Goal: Information Seeking & Learning: Learn about a topic

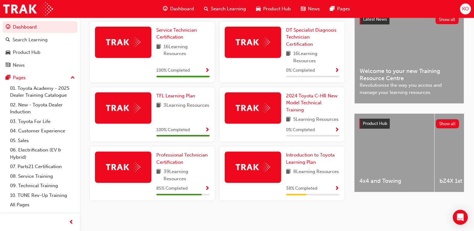
scroll to position [158, 0]
click at [175, 164] on span "Professional Technician Certification" at bounding box center [181, 158] width 51 height 13
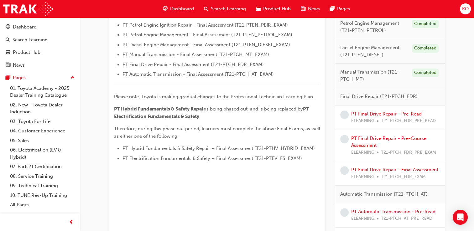
scroll to position [252, 0]
click at [378, 113] on link "PT Final Drive Repair - Pre-Read" at bounding box center [386, 115] width 71 height 6
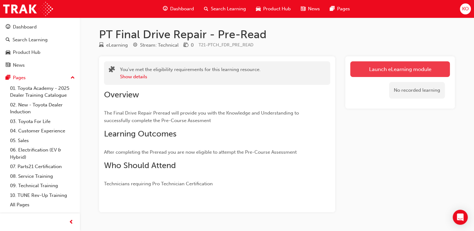
click at [374, 70] on link "Launch eLearning module" at bounding box center [401, 69] width 100 height 16
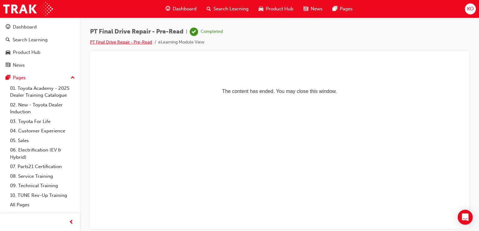
click at [121, 43] on link "PT Final Drive Repair - Pre-Read" at bounding box center [121, 42] width 62 height 5
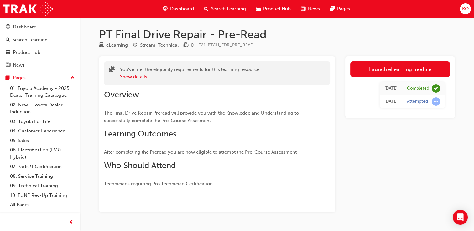
scroll to position [17, 0]
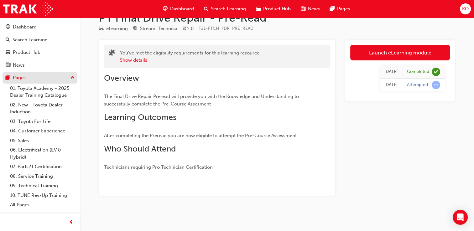
click at [70, 78] on div "Pages" at bounding box center [40, 78] width 69 height 8
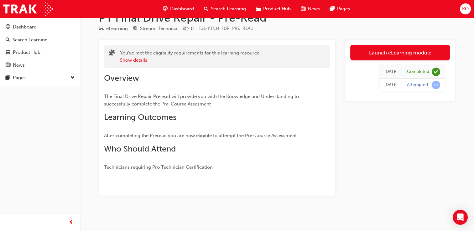
click at [179, 9] on span "Dashboard" at bounding box center [182, 8] width 24 height 7
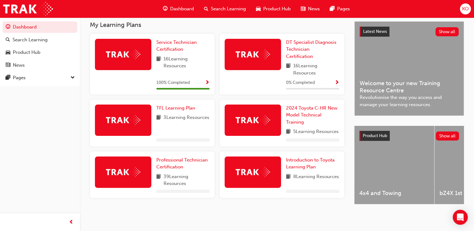
scroll to position [140, 0]
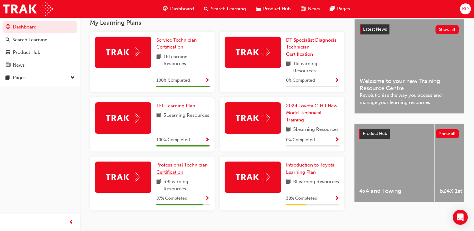
click at [171, 173] on span "Professional Technician Certification" at bounding box center [181, 168] width 51 height 13
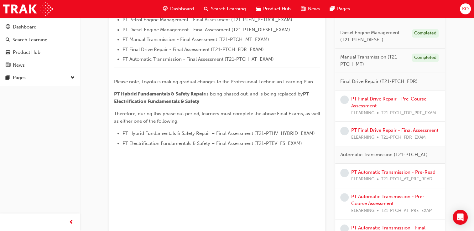
scroll to position [268, 0]
click at [372, 97] on link "PT Final Drive Repair - Pre-Course Assessment" at bounding box center [388, 102] width 75 height 13
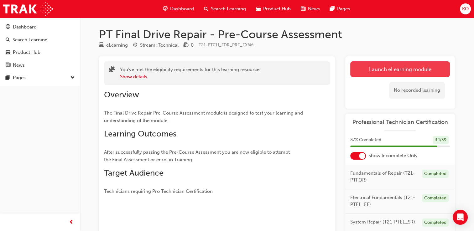
click at [374, 68] on link "Launch eLearning module" at bounding box center [401, 69] width 100 height 16
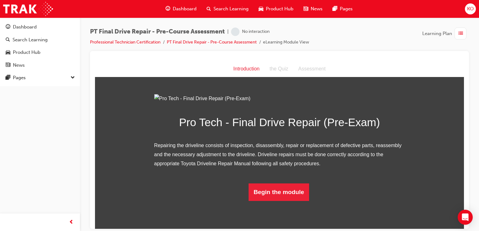
scroll to position [41, 0]
click at [280, 201] on button "Begin the module" at bounding box center [279, 192] width 61 height 18
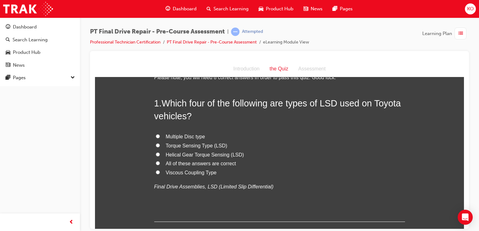
scroll to position [21, 0]
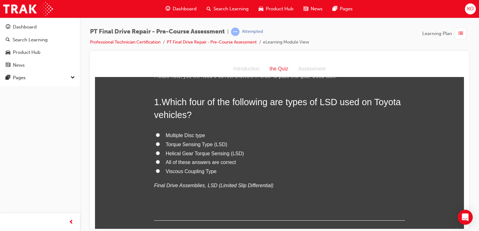
click at [198, 172] on span "Viscous Coupling Type" at bounding box center [191, 171] width 51 height 5
click at [160, 172] on input "Viscous Coupling Type" at bounding box center [158, 171] width 4 height 4
radio input "true"
click at [195, 163] on span "All of these answers are correct" at bounding box center [201, 162] width 70 height 5
click at [160, 163] on input "All of these answers are correct" at bounding box center [158, 162] width 4 height 4
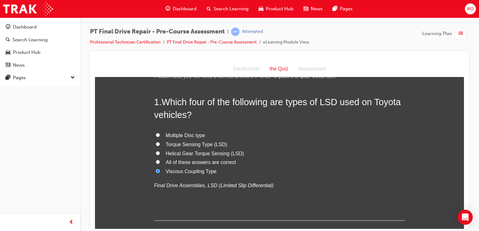
radio input "true"
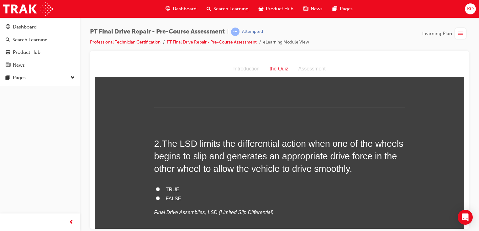
scroll to position [135, 0]
click at [156, 189] on input "TRUE" at bounding box center [158, 189] width 4 height 4
radio input "true"
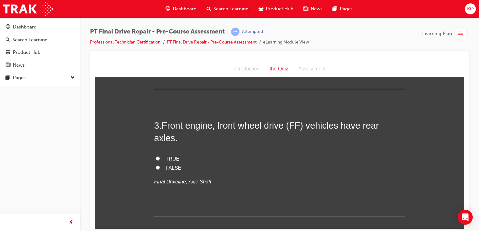
scroll to position [294, 0]
click at [156, 156] on input "TRUE" at bounding box center [158, 158] width 4 height 4
radio input "true"
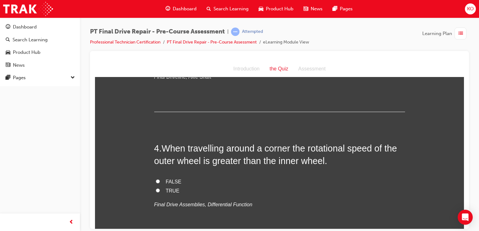
scroll to position [399, 0]
click at [156, 188] on input "TRUE" at bounding box center [158, 190] width 4 height 4
radio input "true"
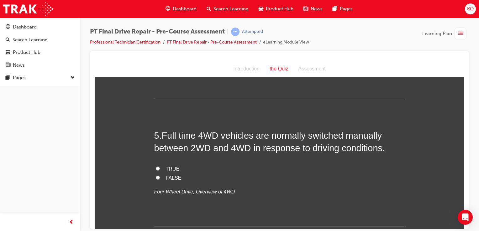
scroll to position [539, 0]
click at [156, 176] on input "FALSE" at bounding box center [158, 178] width 4 height 4
radio input "true"
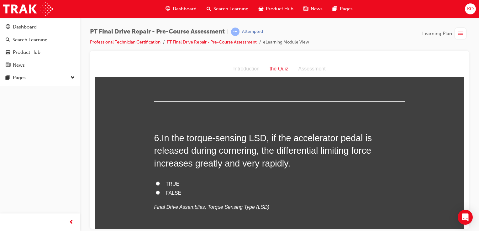
scroll to position [665, 0]
drag, startPoint x: 156, startPoint y: 179, endPoint x: 235, endPoint y: 178, distance: 80.0
click at [235, 189] on label "FALSE" at bounding box center [279, 193] width 251 height 9
click at [160, 191] on input "FALSE" at bounding box center [158, 193] width 4 height 4
radio input "true"
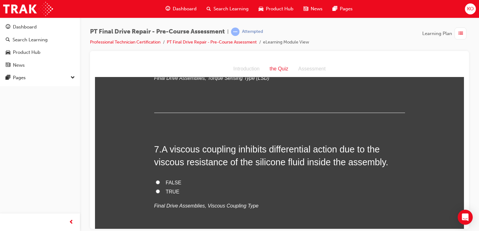
scroll to position [795, 0]
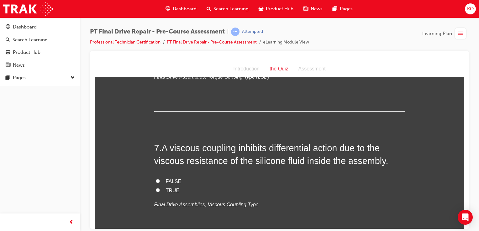
drag, startPoint x: 155, startPoint y: 177, endPoint x: 230, endPoint y: 172, distance: 74.5
click at [230, 177] on div "FALSE TRUE Final Drive Assemblies, Viscous Coupling Type" at bounding box center [279, 193] width 251 height 32
click at [156, 188] on input "TRUE" at bounding box center [158, 190] width 4 height 4
radio input "true"
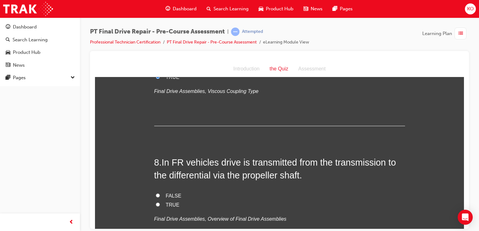
scroll to position [909, 0]
click at [156, 193] on input "FALSE" at bounding box center [158, 195] width 4 height 4
radio input "true"
click at [156, 202] on input "TRUE" at bounding box center [158, 204] width 4 height 4
radio input "true"
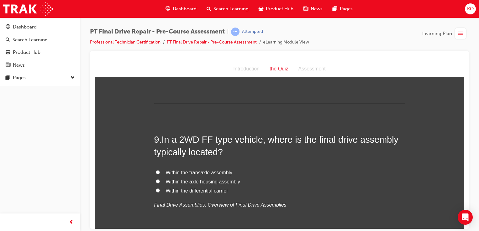
scroll to position [1062, 0]
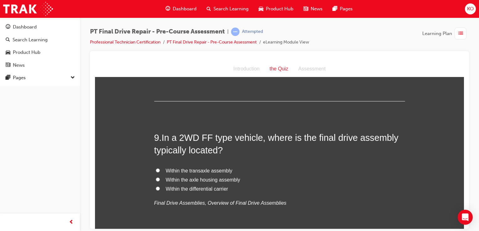
click at [156, 168] on input "Within the transaxle assembly" at bounding box center [158, 170] width 4 height 4
radio input "true"
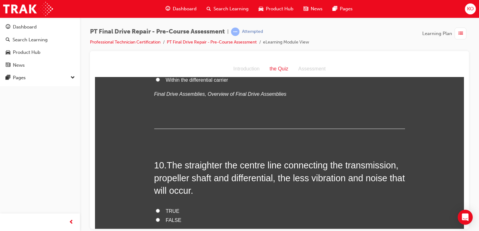
scroll to position [1171, 0]
click at [156, 208] on input "TRUE" at bounding box center [158, 210] width 4 height 4
radio input "true"
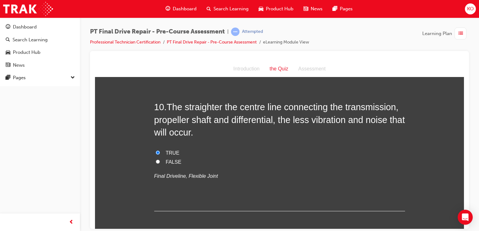
scroll to position [1245, 0]
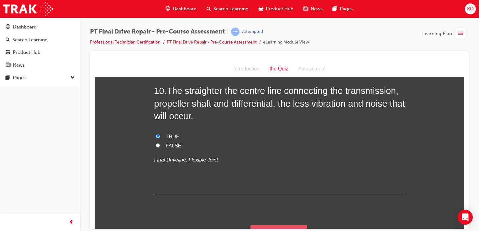
click at [284, 225] on button "Submit Answers" at bounding box center [279, 234] width 57 height 18
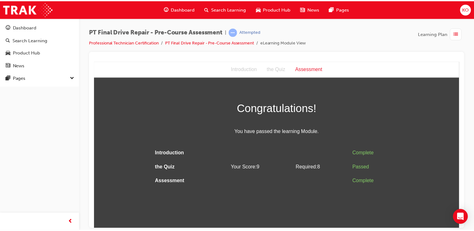
scroll to position [0, 0]
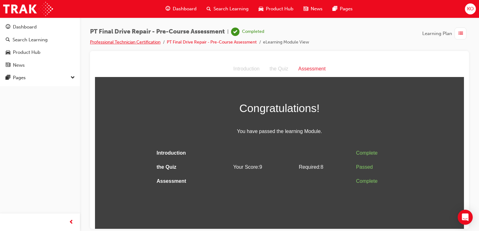
click at [155, 43] on link "Professional Technician Certification" at bounding box center [125, 42] width 71 height 5
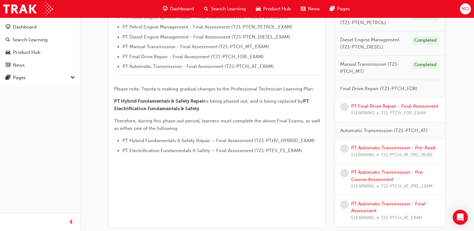
scroll to position [261, 0]
click at [381, 105] on link "PT Final Drive Repair - Final Assessment" at bounding box center [394, 106] width 87 height 6
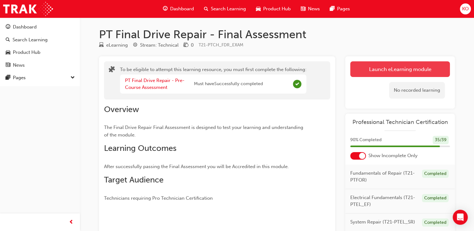
click at [377, 71] on button "Launch eLearning module" at bounding box center [401, 69] width 100 height 16
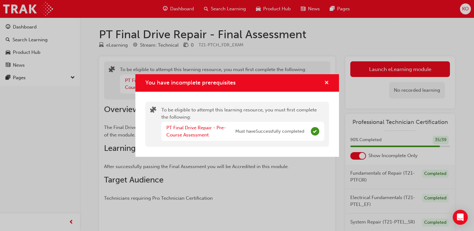
click at [328, 82] on span "cross-icon" at bounding box center [327, 84] width 5 height 6
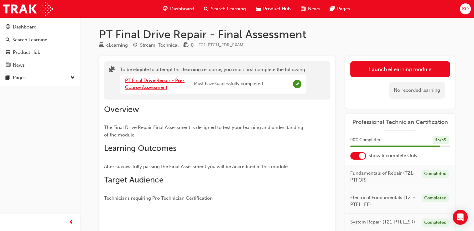
click at [155, 87] on link "PT Final Drive Repair - Pre-Course Assessment" at bounding box center [155, 84] width 60 height 13
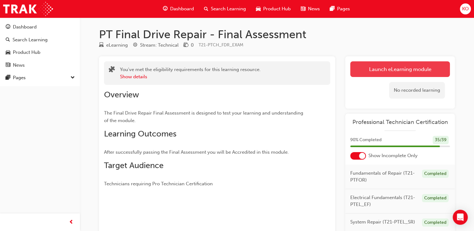
click at [376, 74] on button "Launch eLearning module" at bounding box center [401, 69] width 100 height 16
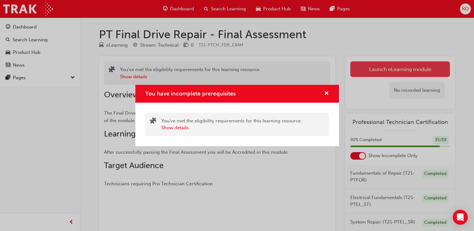
click at [376, 74] on div "You have incomplete prerequisites You've met the eligibility requirements for t…" at bounding box center [237, 115] width 474 height 231
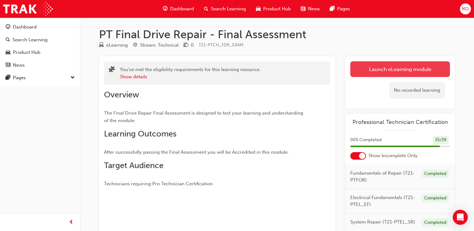
click at [376, 74] on button "Launch eLearning module" at bounding box center [401, 69] width 100 height 16
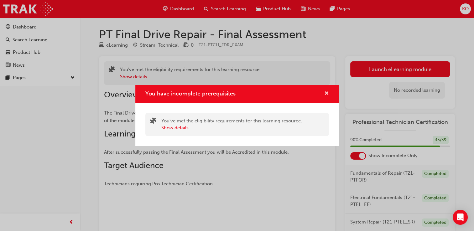
click at [325, 94] on span "cross-icon" at bounding box center [327, 94] width 5 height 6
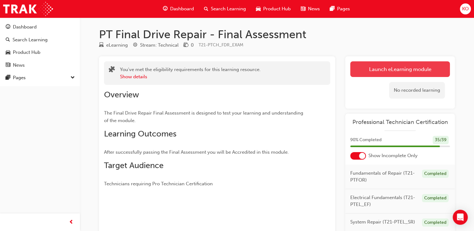
click at [385, 66] on button "Launch eLearning module" at bounding box center [401, 69] width 100 height 16
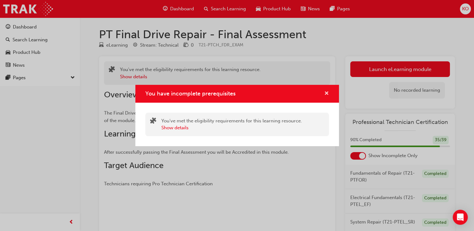
click at [326, 94] on span "cross-icon" at bounding box center [327, 94] width 5 height 6
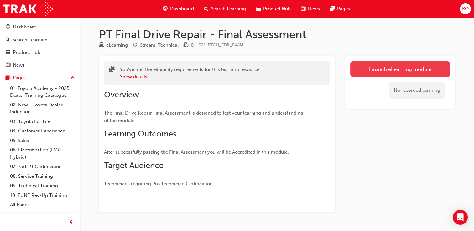
click at [374, 71] on link "Launch eLearning module" at bounding box center [401, 69] width 100 height 16
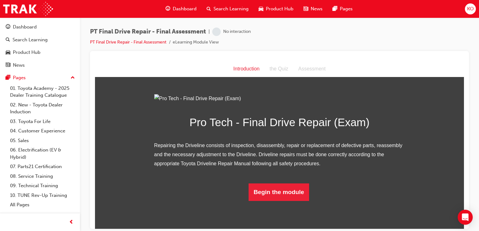
scroll to position [41, 0]
click at [286, 201] on button "Begin the module" at bounding box center [279, 192] width 61 height 18
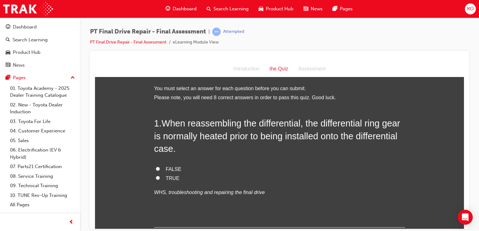
click at [156, 169] on input "FALSE" at bounding box center [158, 169] width 4 height 4
radio input "true"
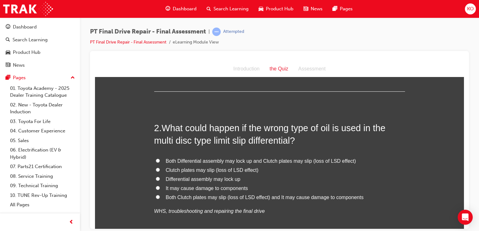
scroll to position [139, 0]
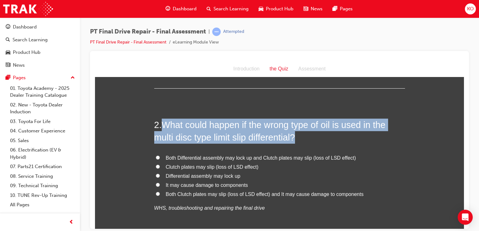
drag, startPoint x: 296, startPoint y: 137, endPoint x: 162, endPoint y: 123, distance: 134.6
click at [162, 123] on span "What could happen if the wrong type of oil is used in the multi disc type limit…" at bounding box center [269, 131] width 231 height 23
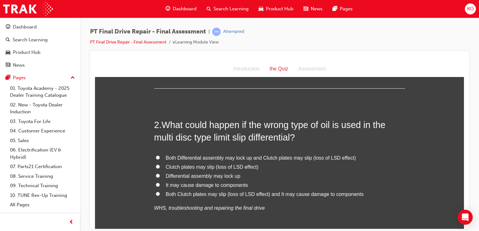
click at [283, 198] on label "Both Clutch plates may slip (loss of LSD effect) and It may cause damage to com…" at bounding box center [279, 194] width 251 height 9
click at [160, 196] on input "Both Clutch plates may slip (loss of LSD effect) and It may cause damage to com…" at bounding box center [158, 194] width 4 height 4
radio input "true"
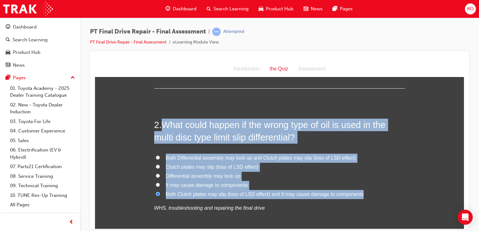
drag, startPoint x: 359, startPoint y: 195, endPoint x: 161, endPoint y: 124, distance: 209.6
click at [161, 124] on div "2 . What could happen if the wrong type of oil is used in the multi disc type l…" at bounding box center [279, 181] width 251 height 125
drag, startPoint x: 161, startPoint y: 124, endPoint x: 178, endPoint y: 130, distance: 17.7
copy div "What could happen if the wrong type of oil is used in the multi disc type limit…"
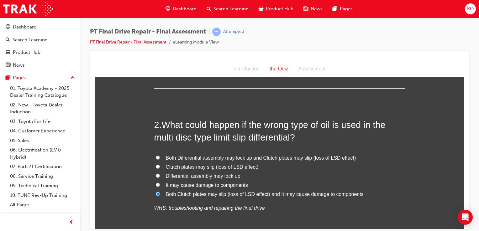
click at [156, 194] on input "Both Clutch plates may slip (loss of LSD effect) and It may cause damage to com…" at bounding box center [158, 194] width 4 height 4
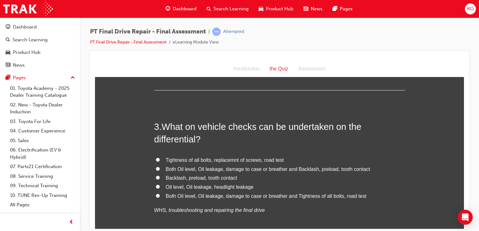
scroll to position [298, 0]
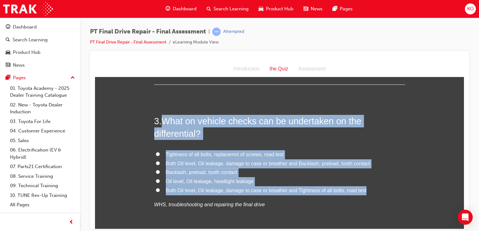
drag, startPoint x: 361, startPoint y: 191, endPoint x: 164, endPoint y: 119, distance: 209.4
click at [164, 119] on div "3 . What on vehicle checks can be undertaken on the differential? Tightness of …" at bounding box center [279, 177] width 251 height 125
drag, startPoint x: 164, startPoint y: 119, endPoint x: 170, endPoint y: 126, distance: 9.1
copy div "What on vehicle checks can be undertaken on the differential? Tightness of all …"
click at [156, 191] on input "Both Oil level, Oil leakage, damage to case or breather and Tightness of all bo…" at bounding box center [158, 190] width 4 height 4
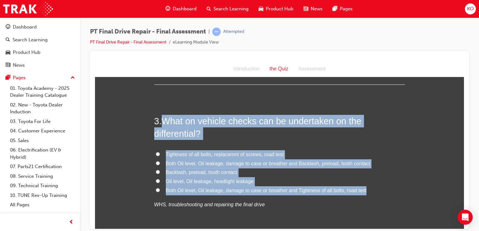
radio input "true"
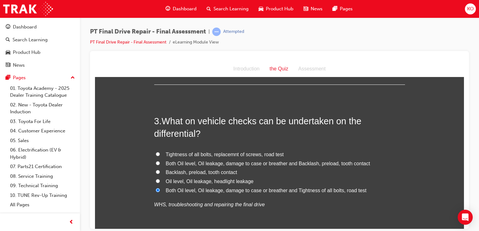
click at [283, 210] on div "3 . What on vehicle checks can be undertaken on the differential? Tightness of …" at bounding box center [279, 177] width 251 height 125
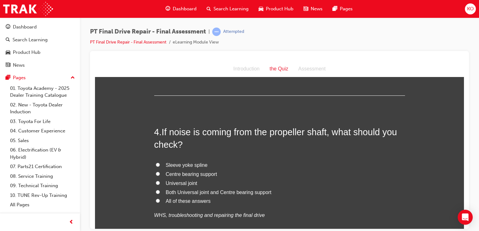
scroll to position [443, 0]
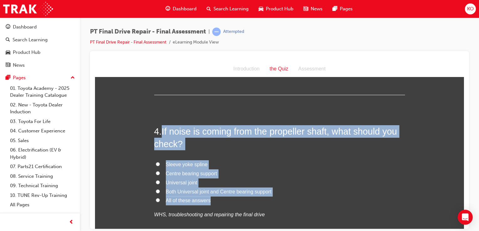
drag, startPoint x: 220, startPoint y: 203, endPoint x: 161, endPoint y: 133, distance: 91.4
click at [161, 133] on div "4 . If noise is coming from the propeller shaft, what should you check? Sleeve …" at bounding box center [279, 187] width 251 height 125
drag, startPoint x: 161, startPoint y: 133, endPoint x: 209, endPoint y: 181, distance: 67.6
click at [209, 181] on label "Universal joint" at bounding box center [279, 182] width 251 height 9
click at [160, 181] on input "Universal joint" at bounding box center [158, 182] width 4 height 4
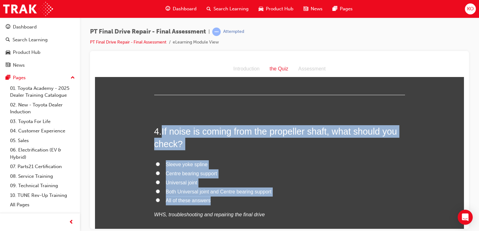
radio input "true"
copy div "If noise is coming from the propeller shaft, what should you check? Sleeve yoke…"
click at [156, 199] on input "All of these answers" at bounding box center [158, 200] width 4 height 4
radio input "true"
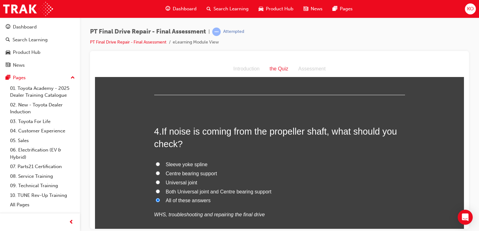
click at [347, 209] on div "Sleeve yoke spline Centre bearing support Universal joint Both Universal joint …" at bounding box center [279, 189] width 251 height 59
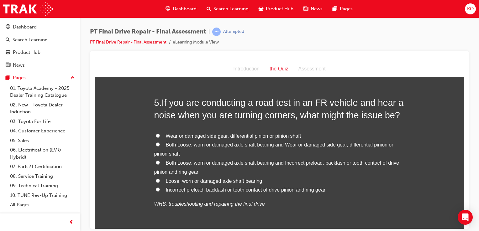
scroll to position [627, 0]
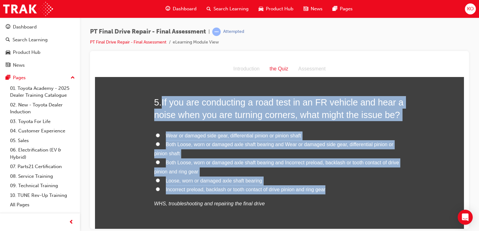
drag, startPoint x: 324, startPoint y: 190, endPoint x: 161, endPoint y: 101, distance: 185.8
click at [161, 101] on div "5 . If you are conducting a road test in an FR vehicle and hear a noise when yo…" at bounding box center [279, 167] width 251 height 143
drag, startPoint x: 161, startPoint y: 101, endPoint x: 174, endPoint y: 108, distance: 15.1
copy div "If you are conducting a road test in an FR vehicle and hear a noise when you ar…"
click at [156, 143] on input "Both Loose, worn or damaged axle shaft bearing and Wear or damaged side gear, d…" at bounding box center [158, 144] width 4 height 4
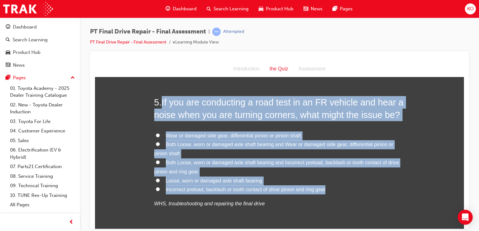
radio input "true"
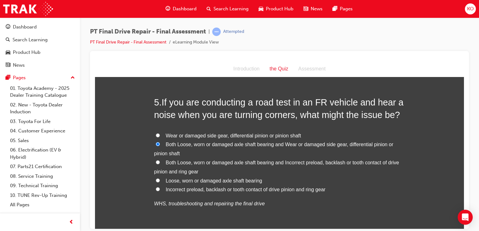
click at [277, 205] on p "WHS, troubleshooting and repairing the final drive" at bounding box center [279, 203] width 251 height 9
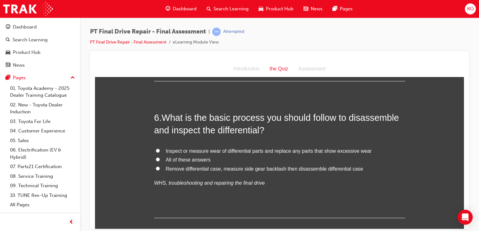
scroll to position [781, 0]
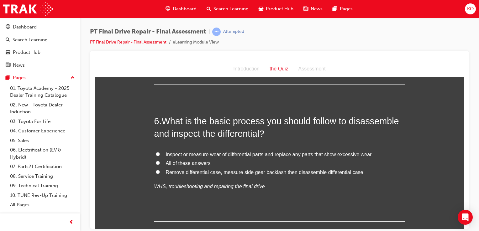
click at [347, 157] on label "Inspect or measure wear of differential parts and replace any parts that show e…" at bounding box center [279, 154] width 251 height 9
click at [160, 156] on input "Inspect or measure wear of differential parts and replace any parts that show e…" at bounding box center [158, 154] width 4 height 4
radio input "true"
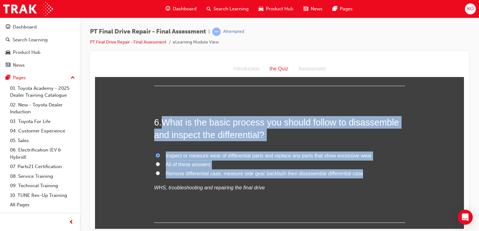
drag, startPoint x: 357, startPoint y: 172, endPoint x: 162, endPoint y: 120, distance: 202.4
click at [162, 120] on div "6 . What is the basic process you should follow to disassemble and inspect the …" at bounding box center [279, 169] width 251 height 107
drag, startPoint x: 162, startPoint y: 120, endPoint x: 175, endPoint y: 127, distance: 14.4
copy div "What is the basic process you should follow to disassemble and inspect the diff…"
click at [194, 132] on span "What is the basic process you should follow to disassemble and inspect the diff…" at bounding box center [276, 128] width 245 height 23
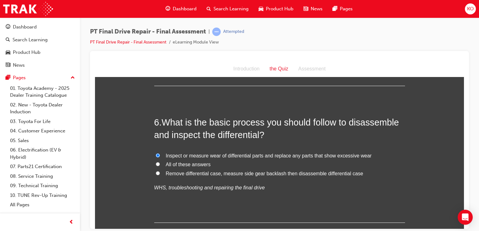
click at [156, 164] on input "All of these answers" at bounding box center [158, 164] width 4 height 4
radio input "true"
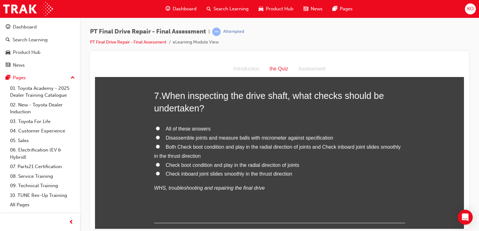
scroll to position [944, 0]
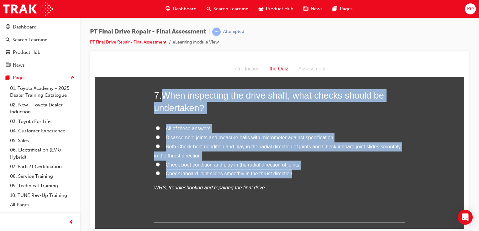
drag, startPoint x: 291, startPoint y: 173, endPoint x: 162, endPoint y: 92, distance: 152.1
click at [162, 92] on div "7 . When inspecting the drive shaft, what checks should be undertaken? All of t…" at bounding box center [279, 156] width 251 height 134
drag, startPoint x: 162, startPoint y: 92, endPoint x: 175, endPoint y: 100, distance: 15.8
copy div "When inspecting the drive shaft, what checks should be undertaken? All of these…"
click at [156, 127] on input "All of these answers" at bounding box center [158, 128] width 4 height 4
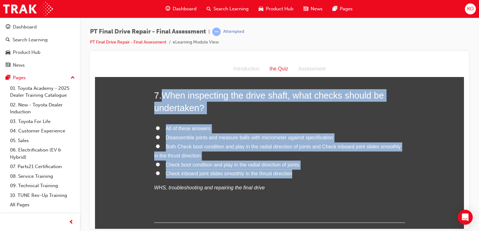
radio input "true"
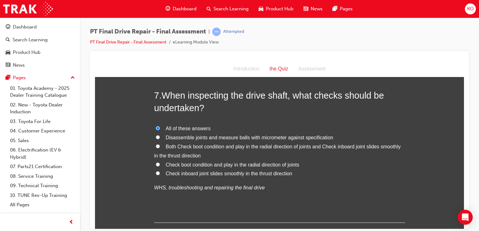
click at [189, 199] on div "7 . When inspecting the drive shaft, what checks should be undertaken? All of t…" at bounding box center [279, 156] width 251 height 134
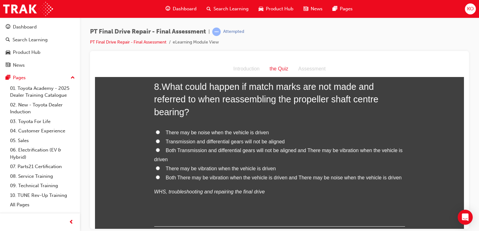
scroll to position [1117, 0]
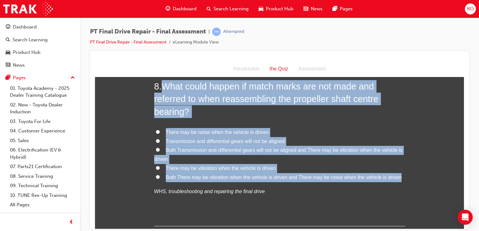
drag, startPoint x: 397, startPoint y: 176, endPoint x: 161, endPoint y: 89, distance: 251.8
click at [161, 89] on div "8 . What could happen if match marks are not made and referred to when reassemb…" at bounding box center [279, 153] width 251 height 147
drag, startPoint x: 161, startPoint y: 89, endPoint x: 172, endPoint y: 95, distance: 12.8
copy div "What could happen if match marks are not made and referred to when reassembling…"
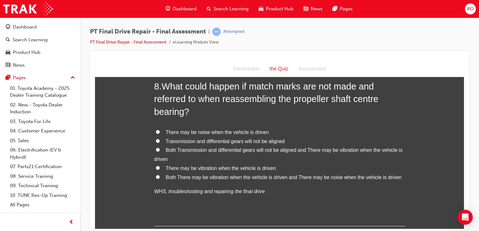
click at [156, 177] on input "Both There may be vibration when the vehicle is driven and There may be noise w…" at bounding box center [158, 177] width 4 height 4
radio input "true"
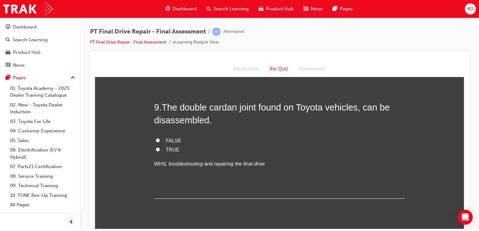
scroll to position [1272, 0]
click at [156, 148] on input "TRUE" at bounding box center [158, 150] width 4 height 4
radio input "true"
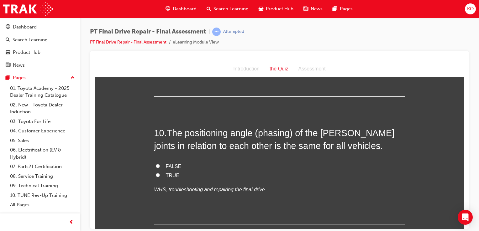
scroll to position [1375, 0]
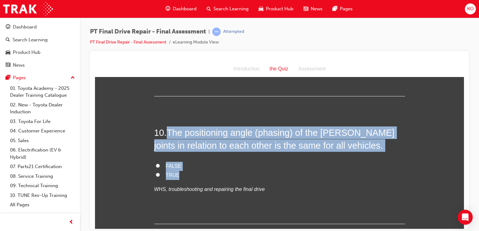
drag, startPoint x: 179, startPoint y: 177, endPoint x: 167, endPoint y: 132, distance: 46.7
click at [167, 132] on div "10 . The positioning angle (phasing) of the Hooke’s joints in relation to each …" at bounding box center [279, 175] width 251 height 98
copy div "The positioning angle (phasing) of the Hooke’s joints in relation to each other…"
click at [156, 165] on input "FALSE" at bounding box center [158, 166] width 4 height 4
radio input "true"
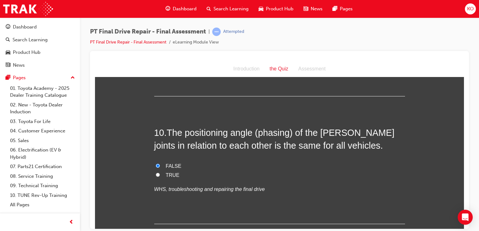
click at [346, 206] on div "10 . The positioning angle (phasing) of the Hooke’s joints in relation to each …" at bounding box center [279, 175] width 251 height 98
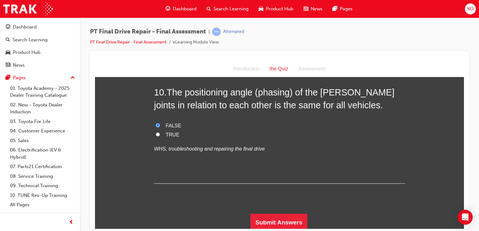
scroll to position [1417, 0]
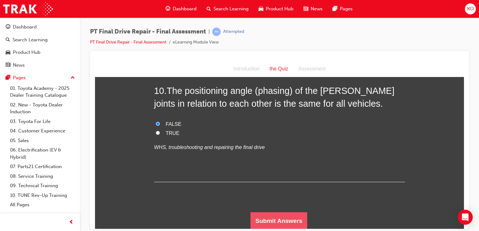
click at [288, 216] on button "Submit Answers" at bounding box center [279, 221] width 57 height 18
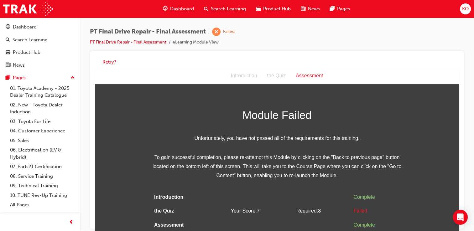
scroll to position [4, 0]
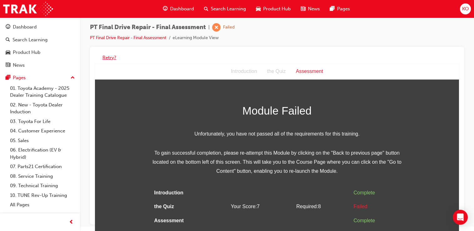
click at [109, 57] on button "Retry?" at bounding box center [110, 57] width 14 height 7
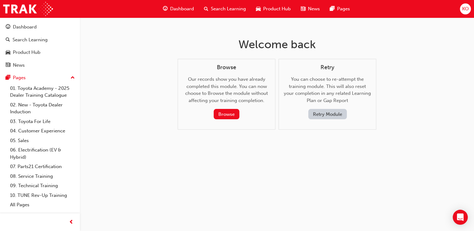
scroll to position [0, 0]
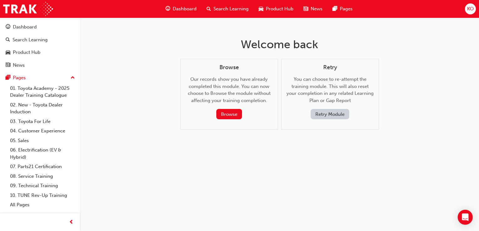
click at [331, 116] on button "Retry Module" at bounding box center [330, 114] width 39 height 10
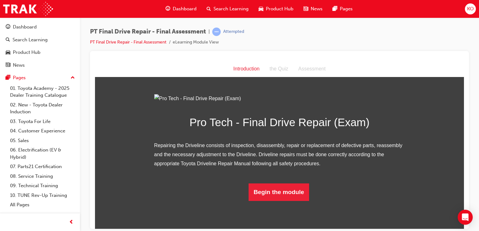
scroll to position [41, 0]
click at [269, 201] on button "Begin the module" at bounding box center [279, 192] width 61 height 18
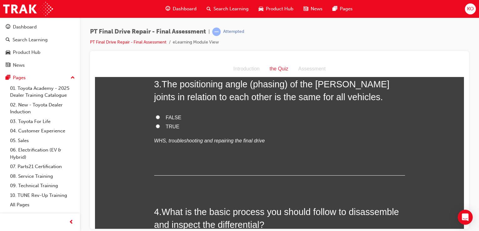
scroll to position [371, 0]
click at [156, 115] on input "FALSE" at bounding box center [158, 117] width 4 height 4
radio input "true"
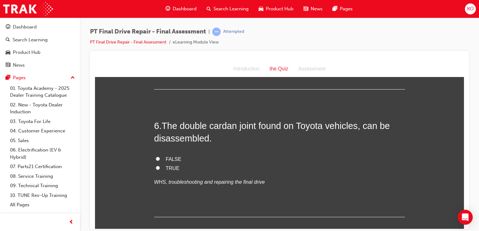
scroll to position [768, 0]
click at [156, 167] on input "TRUE" at bounding box center [158, 168] width 4 height 4
radio input "true"
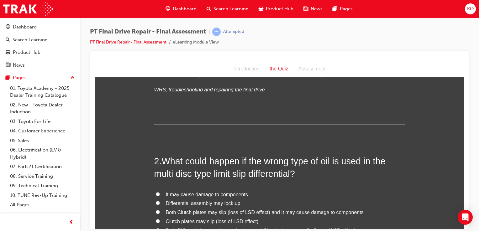
scroll to position [0, 0]
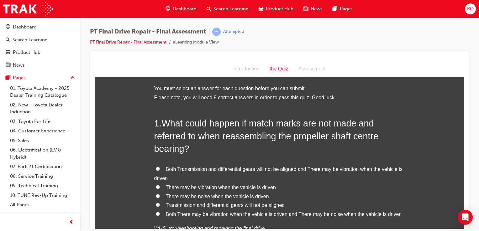
click at [156, 214] on input "Both There may be vibration when the vehicle is driven and There may be noise w…" at bounding box center [158, 214] width 4 height 4
radio input "true"
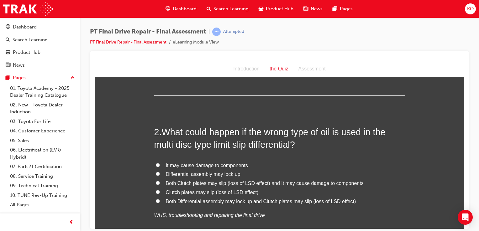
scroll to position [173, 0]
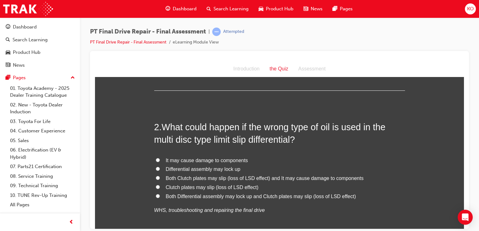
click at [156, 176] on input "Both Clutch plates may slip (loss of LSD effect) and It may cause damage to com…" at bounding box center [158, 178] width 4 height 4
radio input "true"
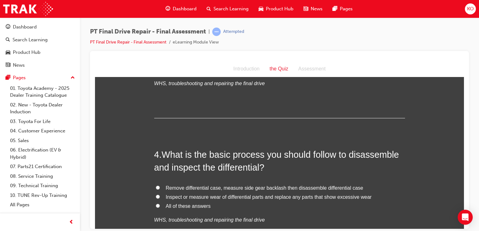
scroll to position [429, 0]
click at [157, 205] on input "All of these answers" at bounding box center [158, 205] width 4 height 4
radio input "true"
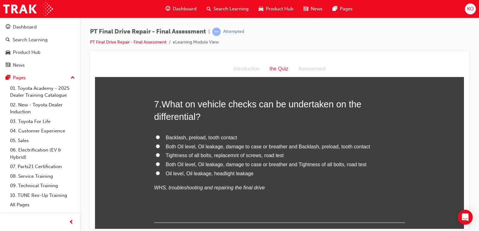
scroll to position [921, 0]
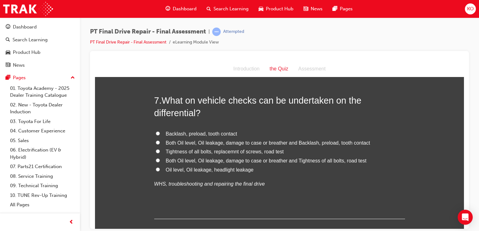
click at [156, 159] on input "Both Oil level, Oil leakage, damage to case or breather and Tightness of all bo…" at bounding box center [158, 160] width 4 height 4
radio input "true"
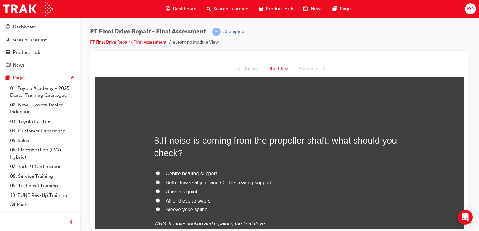
scroll to position [1037, 0]
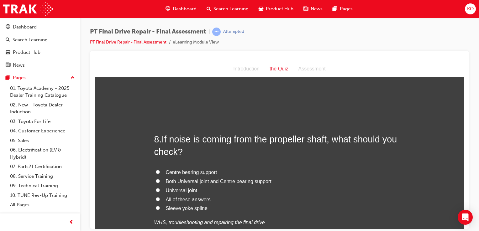
click at [156, 197] on input "All of these answers" at bounding box center [158, 199] width 4 height 4
radio input "true"
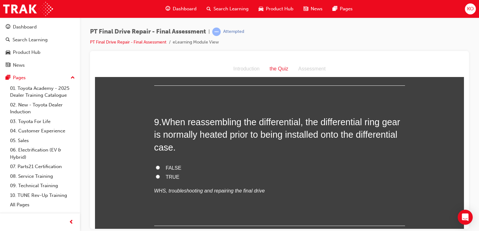
scroll to position [1209, 0]
click at [156, 176] on input "TRUE" at bounding box center [158, 177] width 4 height 4
radio input "true"
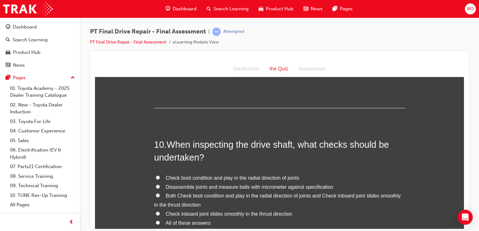
scroll to position [1328, 0]
click at [156, 193] on input "Both Check boot condition and play in the radial direction of joints and Check …" at bounding box center [158, 195] width 4 height 4
radio input "true"
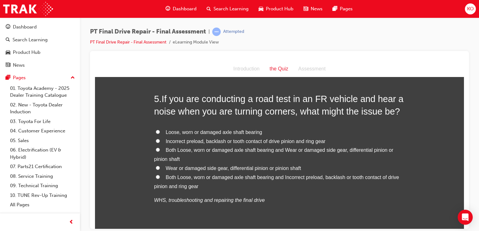
scroll to position [620, 0]
click at [156, 149] on input "Both Loose, worn or damaged axle shaft bearing and Wear or damaged side gear, d…" at bounding box center [158, 150] width 4 height 4
radio input "true"
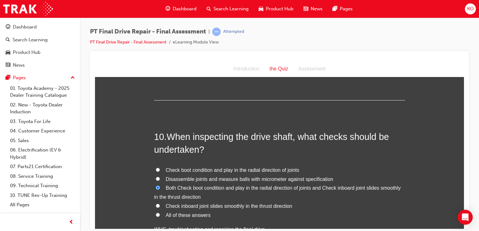
scroll to position [1417, 0]
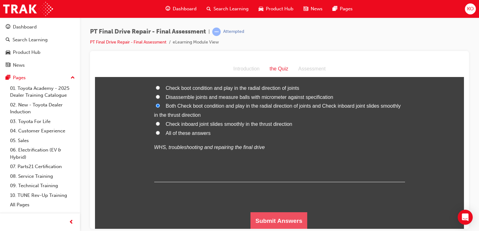
click at [265, 223] on button "Submit Answers" at bounding box center [279, 221] width 57 height 18
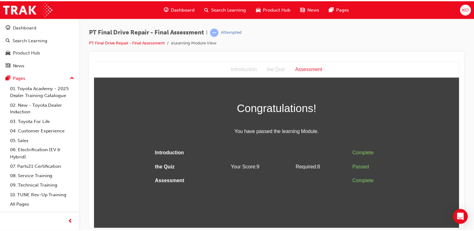
scroll to position [0, 0]
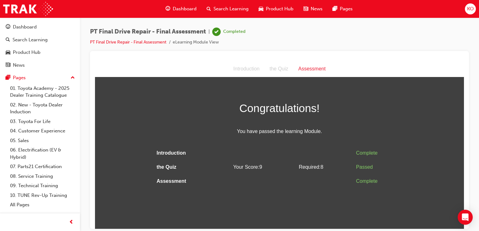
click at [187, 9] on span "Dashboard" at bounding box center [185, 8] width 24 height 7
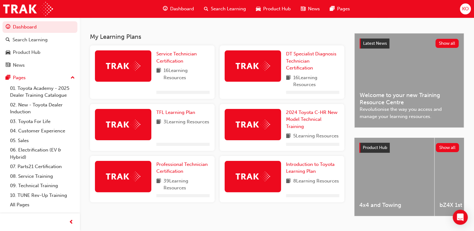
scroll to position [118, 0]
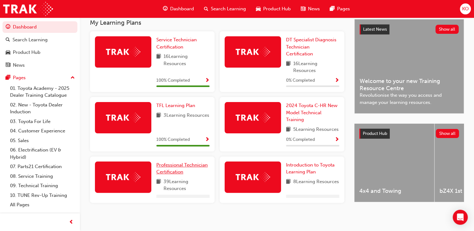
click at [176, 177] on div "Service Technician Certification 16 Learning Resources 100 % Completed DT Speci…" at bounding box center [217, 119] width 260 height 177
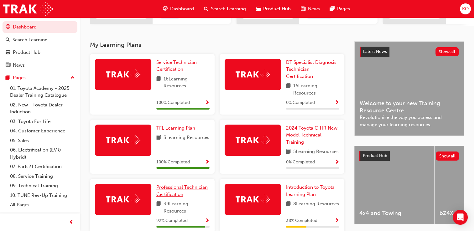
click at [175, 198] on span "Professional Technician Certification" at bounding box center [181, 191] width 51 height 13
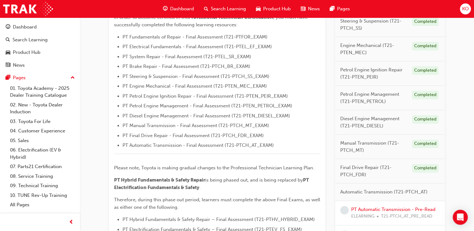
scroll to position [283, 0]
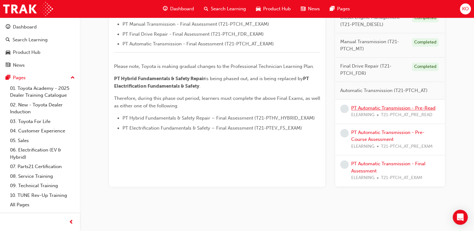
click at [420, 106] on link "PT Automatic Transmission - Pre-Read" at bounding box center [393, 108] width 84 height 6
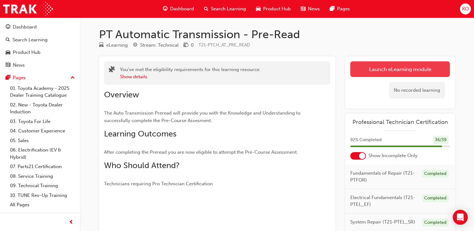
click at [389, 64] on link "Launch eLearning module" at bounding box center [401, 69] width 100 height 16
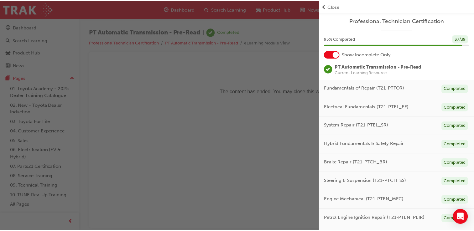
scroll to position [137, 0]
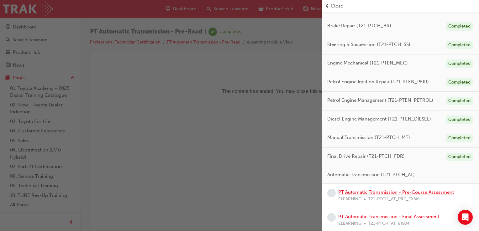
click at [359, 191] on link "PT Automatic Transmission - Pre-Course Assessment" at bounding box center [396, 193] width 116 height 6
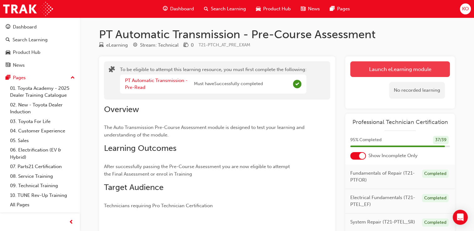
click at [365, 71] on button "Launch eLearning module" at bounding box center [401, 69] width 100 height 16
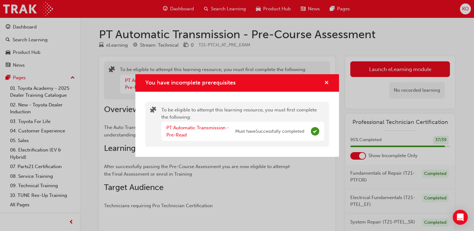
click at [326, 83] on span "cross-icon" at bounding box center [327, 84] width 5 height 6
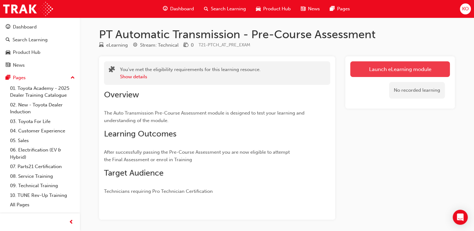
click at [390, 66] on link "Launch eLearning module" at bounding box center [401, 69] width 100 height 16
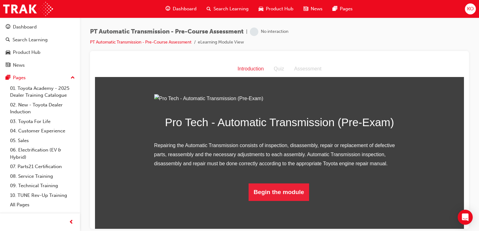
scroll to position [41, 0]
click at [272, 201] on button "Begin the module" at bounding box center [279, 192] width 61 height 18
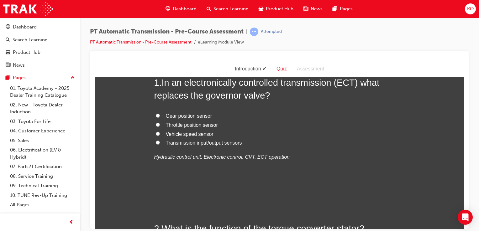
scroll to position [0, 0]
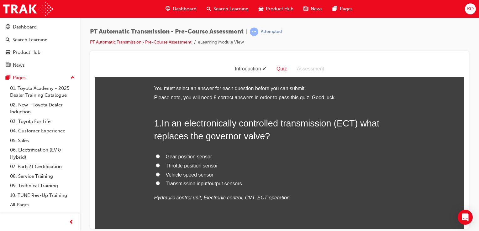
click at [156, 174] on input "Vehicle speed sensor" at bounding box center [158, 174] width 4 height 4
radio input "true"
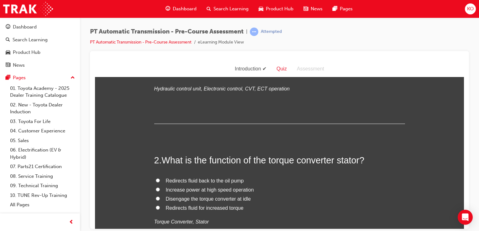
scroll to position [123, 0]
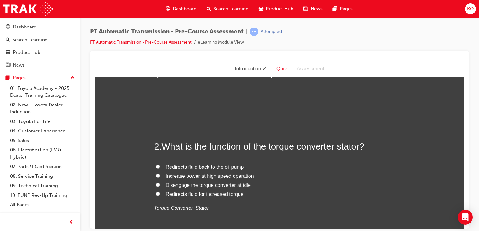
click at [156, 193] on input "Redirects fluid for increased torque" at bounding box center [158, 194] width 4 height 4
radio input "true"
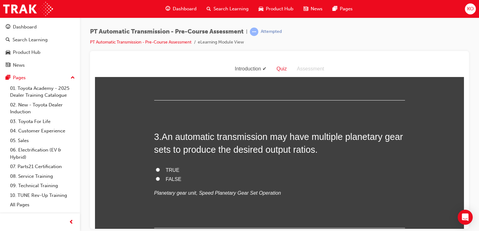
scroll to position [271, 0]
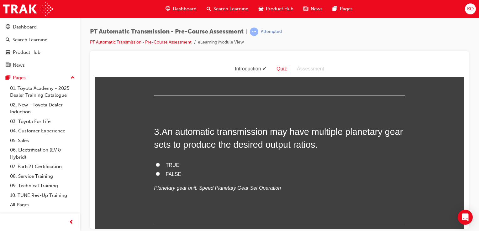
click at [156, 173] on input "FALSE" at bounding box center [158, 174] width 4 height 4
radio input "true"
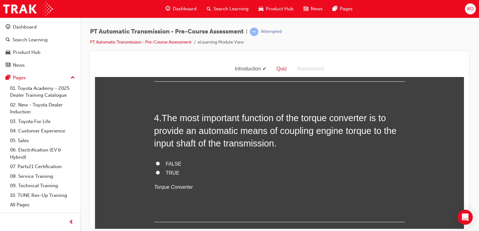
scroll to position [414, 0]
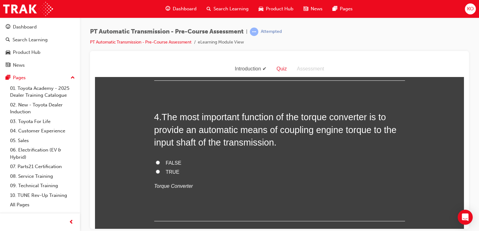
click at [156, 172] on input "TRUE" at bounding box center [158, 172] width 4 height 4
radio input "true"
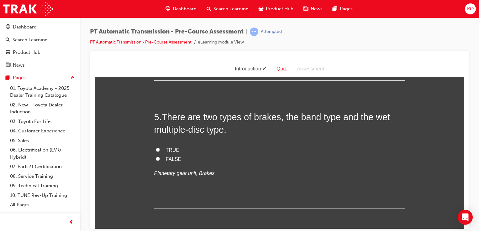
scroll to position [556, 0]
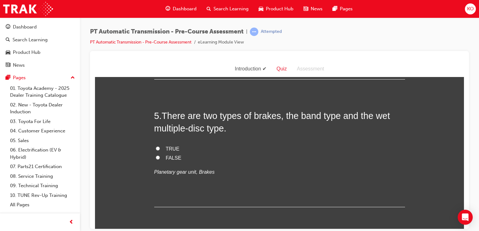
click at [156, 149] on input "TRUE" at bounding box center [158, 148] width 4 height 4
radio input "true"
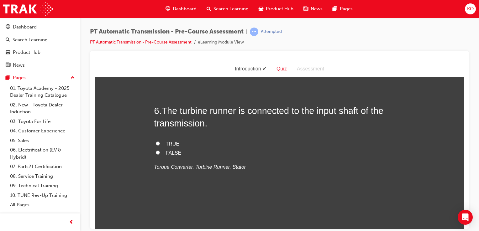
scroll to position [689, 0]
click at [156, 142] on input "TRUE" at bounding box center [158, 143] width 4 height 4
radio input "true"
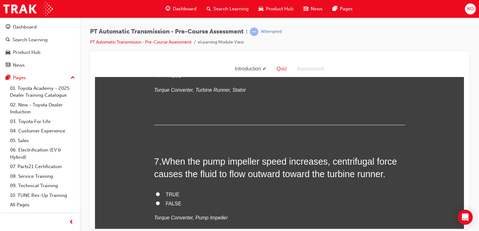
scroll to position [826, 0]
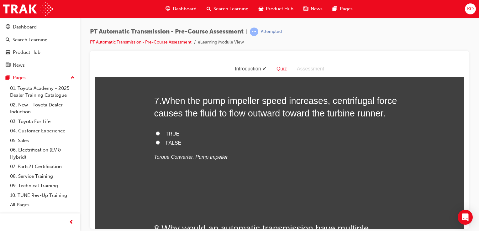
click at [156, 133] on input "TRUE" at bounding box center [158, 133] width 4 height 4
radio input "true"
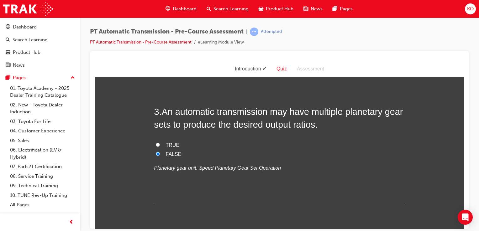
scroll to position [291, 0]
click at [157, 144] on input "TRUE" at bounding box center [158, 145] width 4 height 4
radio input "true"
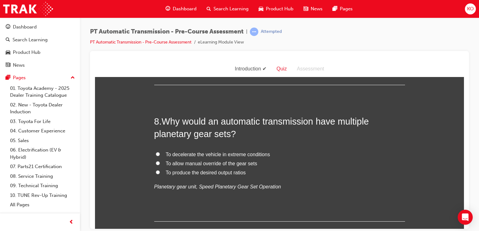
scroll to position [937, 0]
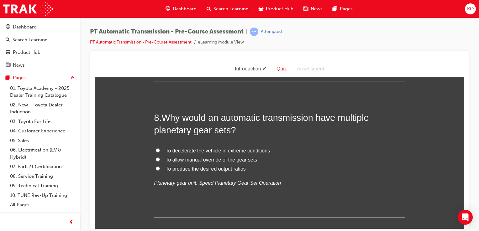
click at [156, 168] on input "To produce the desired output ratios" at bounding box center [158, 168] width 4 height 4
radio input "true"
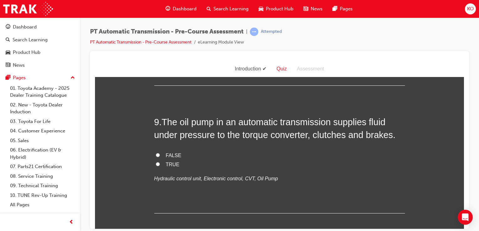
scroll to position [1070, 0]
click at [156, 163] on input "TRUE" at bounding box center [158, 163] width 4 height 4
radio input "true"
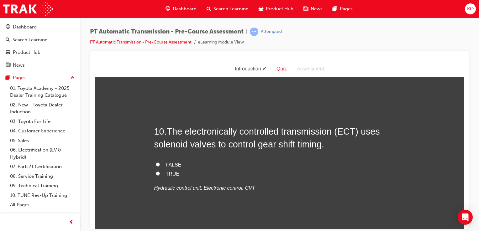
scroll to position [1203, 0]
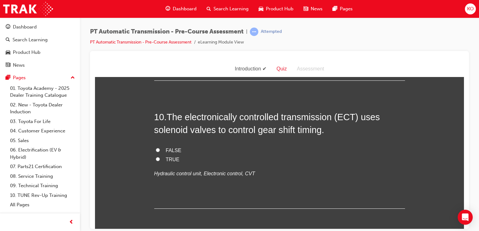
click at [156, 158] on input "TRUE" at bounding box center [158, 159] width 4 height 4
radio input "true"
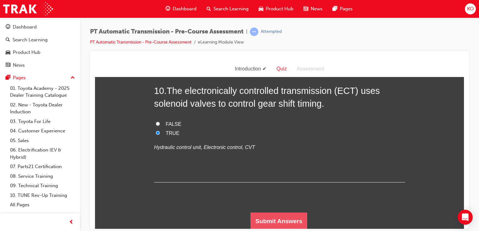
click at [270, 220] on button "Submit Answers" at bounding box center [279, 222] width 57 height 18
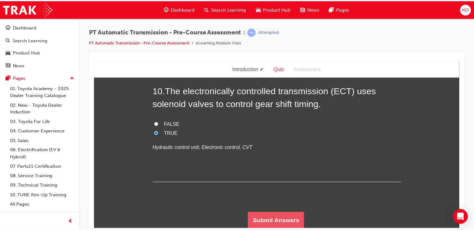
scroll to position [0, 0]
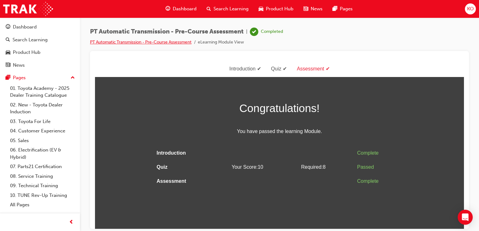
click at [135, 42] on link "PT Automatic Transmission - Pre-Course Assessment" at bounding box center [141, 42] width 102 height 5
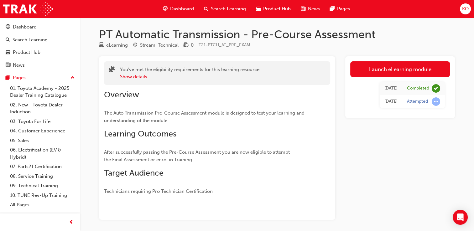
click at [176, 8] on span "Dashboard" at bounding box center [182, 8] width 24 height 7
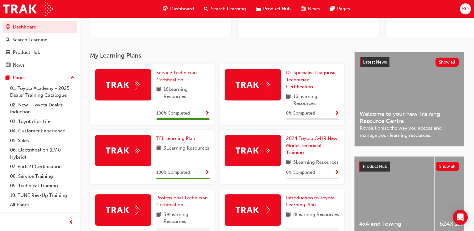
scroll to position [127, 0]
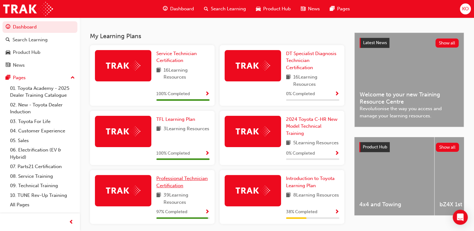
click at [173, 189] on span "Professional Technician Certification" at bounding box center [181, 182] width 51 height 13
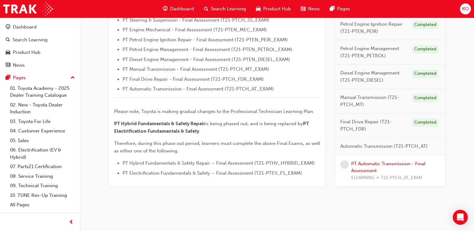
scroll to position [239, 0]
click at [367, 171] on link "PT Automatic Transmission - Final Assessment" at bounding box center [388, 166] width 74 height 13
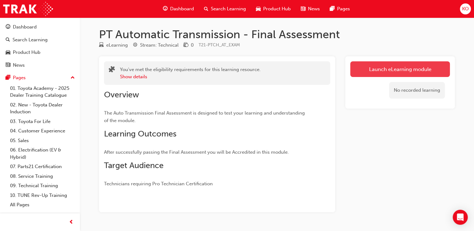
click at [374, 70] on link "Launch eLearning module" at bounding box center [401, 69] width 100 height 16
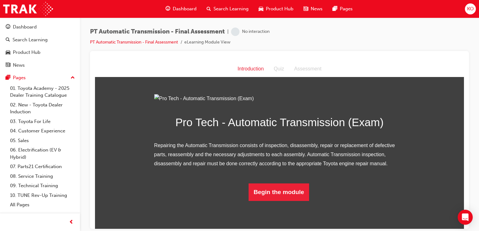
scroll to position [41, 0]
click at [276, 201] on button "Begin the module" at bounding box center [279, 192] width 61 height 18
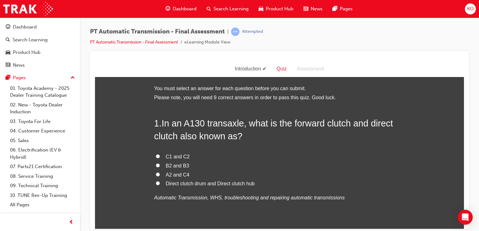
click at [156, 156] on input "C1 and C2" at bounding box center [158, 156] width 4 height 4
radio input "true"
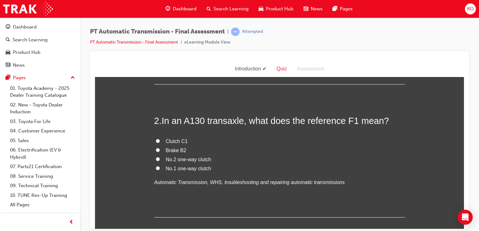
scroll to position [149, 0]
click at [156, 166] on input "No.1 one-way clutch" at bounding box center [158, 168] width 4 height 4
radio input "true"
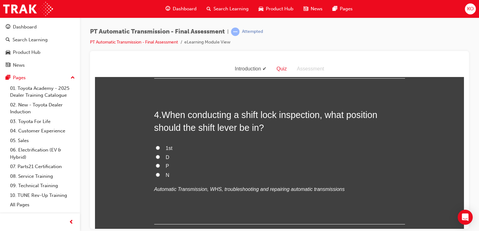
scroll to position [449, 0]
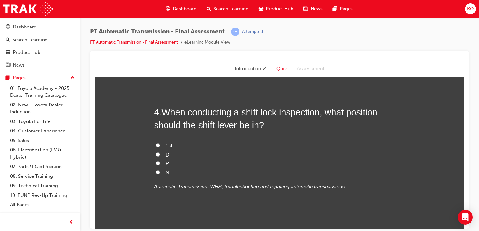
click at [156, 163] on input "P" at bounding box center [158, 163] width 4 height 4
radio input "true"
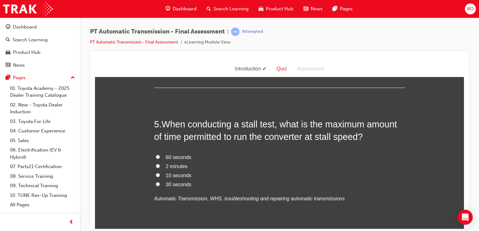
scroll to position [583, 0]
click at [156, 174] on input "10 seconds" at bounding box center [158, 175] width 4 height 4
radio input "true"
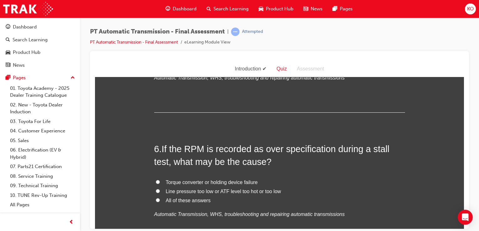
scroll to position [705, 0]
click at [156, 182] on input "Torque converter or holding device failure" at bounding box center [158, 181] width 4 height 4
radio input "true"
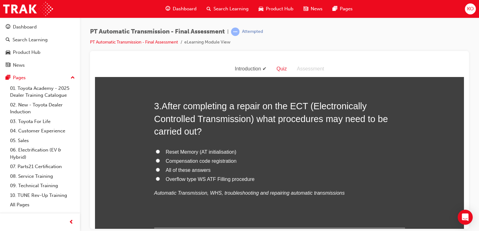
scroll to position [299, 0]
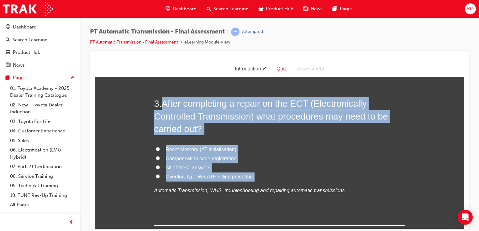
drag, startPoint x: 253, startPoint y: 177, endPoint x: 163, endPoint y: 104, distance: 116.2
click at [163, 104] on div "3 . After completing a repair on the ECT (Electronically Controlled Transmissio…" at bounding box center [279, 161] width 251 height 129
drag, startPoint x: 163, startPoint y: 104, endPoint x: 179, endPoint y: 117, distance: 20.6
copy div "After completing a repair on the ECT (Electronically Controlled Transmission) w…"
click at [156, 166] on input "All of these answers" at bounding box center [158, 167] width 4 height 4
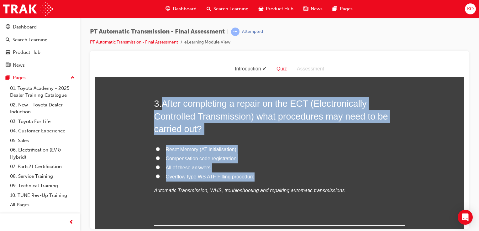
radio input "true"
click at [283, 155] on label "Compensation code registration" at bounding box center [279, 158] width 251 height 9
click at [160, 156] on input "Compensation code registration" at bounding box center [158, 158] width 4 height 4
radio input "true"
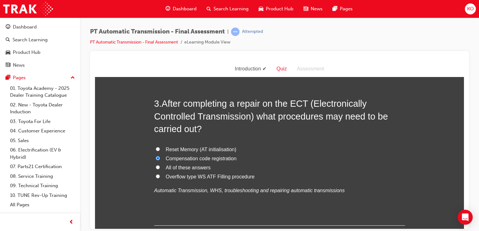
click at [156, 166] on input "All of these answers" at bounding box center [158, 167] width 4 height 4
radio input "true"
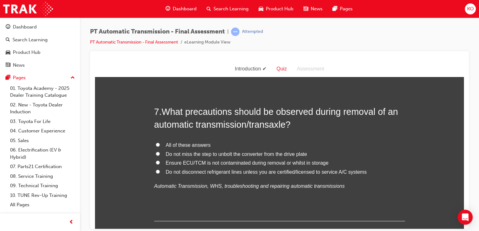
scroll to position [879, 0]
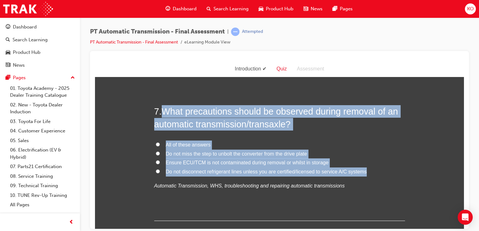
drag, startPoint x: 365, startPoint y: 171, endPoint x: 163, endPoint y: 109, distance: 211.5
click at [163, 109] on div "7 . What precautions should be observed during removal of an automatic transmis…" at bounding box center [279, 163] width 251 height 116
drag, startPoint x: 163, startPoint y: 109, endPoint x: 183, endPoint y: 119, distance: 22.7
copy div "What precautions should be observed during removal of an automatic transmission…"
click at [156, 144] on input "All of these answers" at bounding box center [158, 144] width 4 height 4
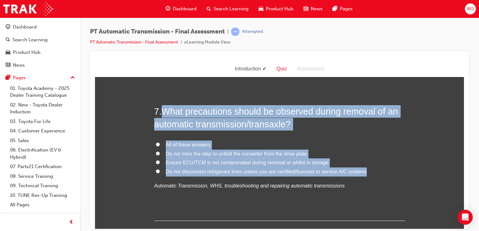
radio input "true"
click at [179, 151] on span "Do not miss the step to unbolt the converter from the drive plate" at bounding box center [236, 153] width 141 height 5
click at [160, 151] on input "Do not miss the step to unbolt the converter from the drive plate" at bounding box center [158, 153] width 4 height 4
radio input "true"
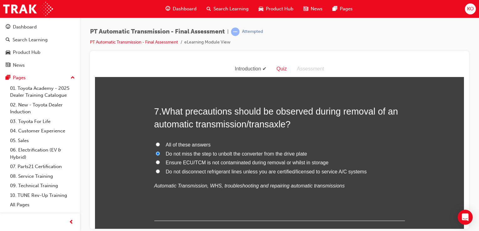
click at [177, 145] on span "All of these answers" at bounding box center [188, 144] width 45 height 5
click at [160, 145] on input "All of these answers" at bounding box center [158, 144] width 4 height 4
radio input "true"
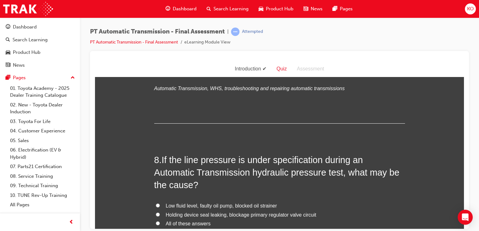
scroll to position [1021, 0]
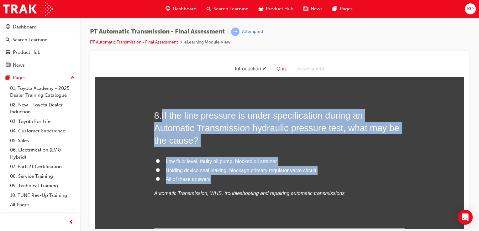
drag, startPoint x: 210, startPoint y: 181, endPoint x: 160, endPoint y: 114, distance: 82.9
click at [160, 114] on div "8 . If the line pressure is under specification during an Automatic Transmissio…" at bounding box center [279, 168] width 251 height 119
drag, startPoint x: 160, startPoint y: 114, endPoint x: 172, endPoint y: 127, distance: 17.3
copy div "If the line pressure is under specification during an Automatic Transmission hy…"
click at [156, 178] on input "All of these answers" at bounding box center [158, 179] width 4 height 4
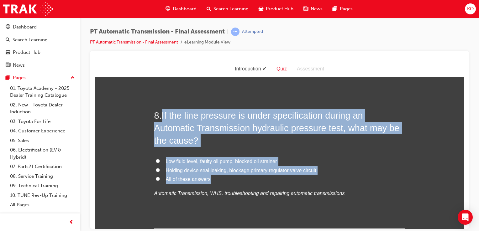
radio input "true"
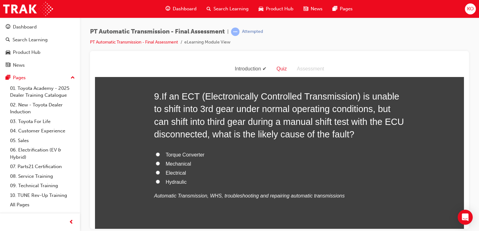
scroll to position [1190, 0]
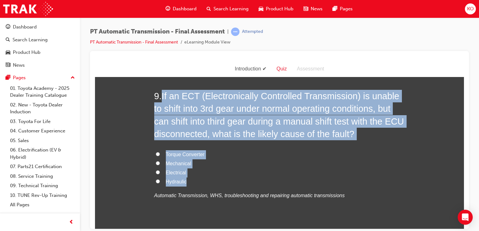
drag, startPoint x: 184, startPoint y: 182, endPoint x: 158, endPoint y: 92, distance: 93.1
click at [158, 92] on div "9 . If an ECT (Electronically Controlled Transmission) is unable to shift into …" at bounding box center [279, 160] width 251 height 141
drag, startPoint x: 158, startPoint y: 92, endPoint x: 189, endPoint y: 119, distance: 41.1
copy div "If an ECT (Electronically Controlled Transmission) is unable to shift into 3rd …"
click at [156, 172] on input "Electrical" at bounding box center [158, 172] width 4 height 4
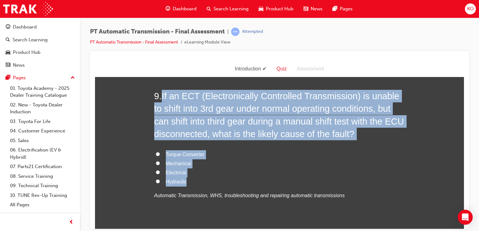
radio input "true"
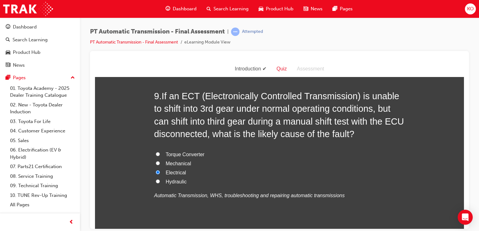
click at [189, 217] on div "9 . If an ECT (Electronically Controlled Transmission) is unable to shift into …" at bounding box center [279, 160] width 251 height 141
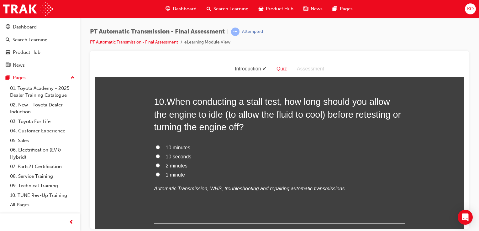
scroll to position [1357, 0]
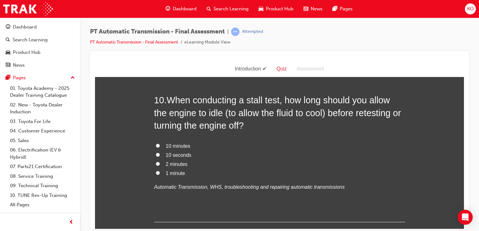
click at [156, 163] on input "2 minutes" at bounding box center [158, 164] width 4 height 4
radio input "true"
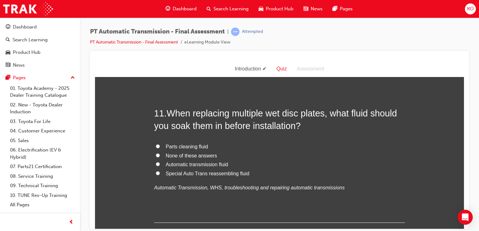
scroll to position [1502, 0]
click at [157, 153] on input "None of these answers" at bounding box center [158, 155] width 4 height 4
radio input "true"
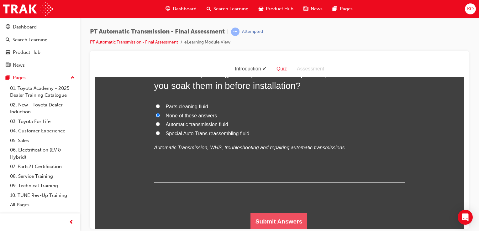
scroll to position [1543, 0]
click at [259, 220] on button "Submit Answers" at bounding box center [279, 222] width 57 height 18
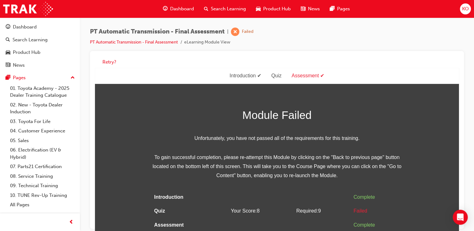
scroll to position [4, 0]
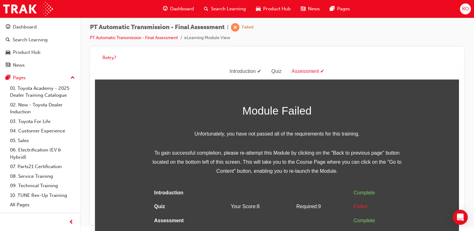
click at [278, 73] on div "Quiz" at bounding box center [277, 71] width 20 height 9
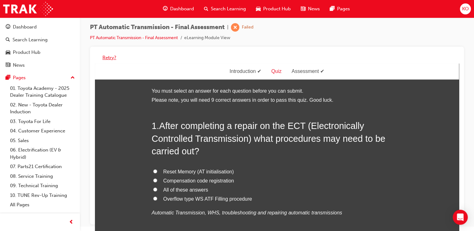
click at [109, 59] on button "Retry?" at bounding box center [110, 57] width 14 height 7
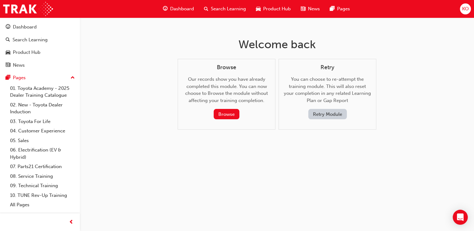
scroll to position [0, 0]
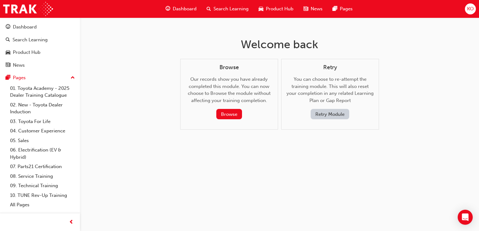
click at [340, 116] on button "Retry Module" at bounding box center [330, 114] width 39 height 10
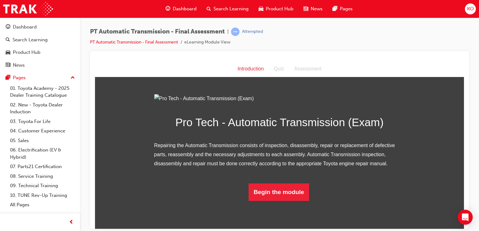
scroll to position [41, 0]
click at [274, 201] on button "Begin the module" at bounding box center [279, 192] width 61 height 18
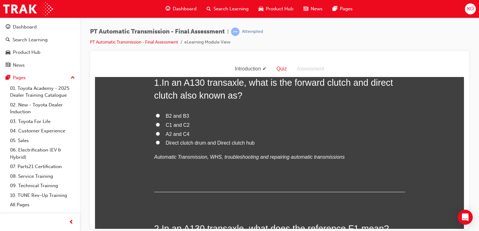
scroll to position [0, 0]
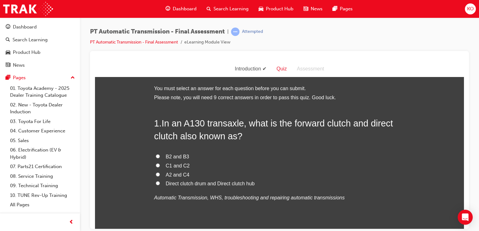
click at [156, 165] on input "C1 and C2" at bounding box center [158, 165] width 4 height 4
radio input "true"
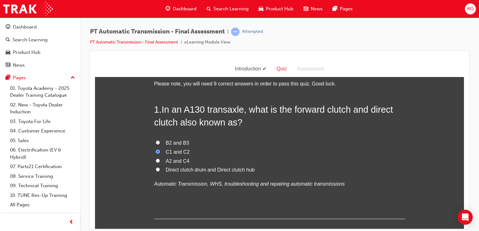
scroll to position [15, 0]
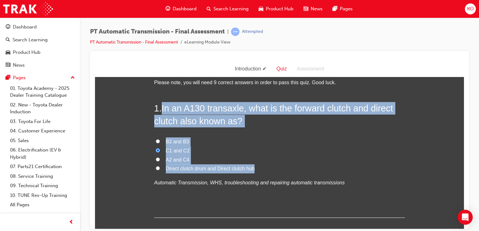
drag, startPoint x: 262, startPoint y: 171, endPoint x: 161, endPoint y: 107, distance: 119.3
click at [161, 107] on div "1 . In an A130 transaxle, what is the forward clutch and direct clutch also kno…" at bounding box center [279, 160] width 251 height 116
drag, startPoint x: 161, startPoint y: 107, endPoint x: 185, endPoint y: 112, distance: 24.4
copy div "In an A130 transaxle, what is the forward clutch and direct clutch also known a…"
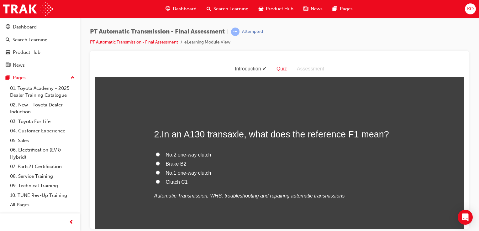
scroll to position [135, 0]
click at [156, 172] on input "No.1 one-way clutch" at bounding box center [158, 172] width 4 height 4
radio input "true"
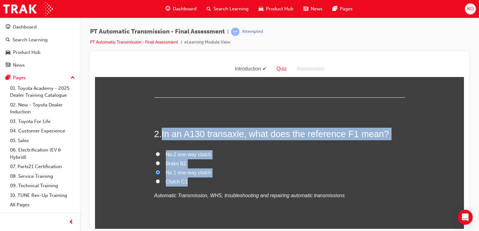
drag, startPoint x: 186, startPoint y: 181, endPoint x: 160, endPoint y: 130, distance: 57.1
click at [160, 130] on div "2 . In an A130 transaxle, what does the reference F1 mean? No.2 one-way clutch …" at bounding box center [279, 179] width 251 height 103
drag, startPoint x: 160, startPoint y: 130, endPoint x: 177, endPoint y: 157, distance: 31.4
copy div "In an A130 transaxle, what does the reference F1 mean? No.2 one-way clutch Brak…"
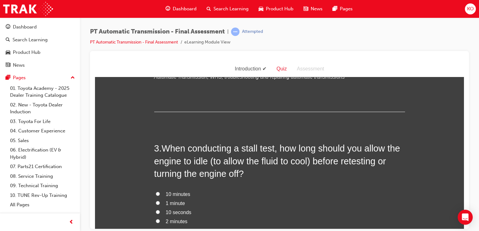
scroll to position [265, 0]
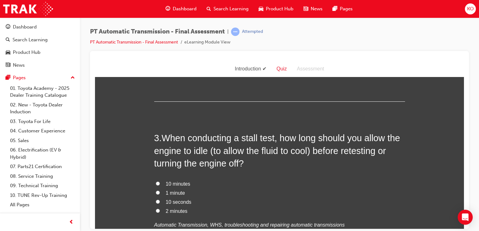
click at [157, 210] on input "2 minutes" at bounding box center [158, 211] width 4 height 4
radio input "true"
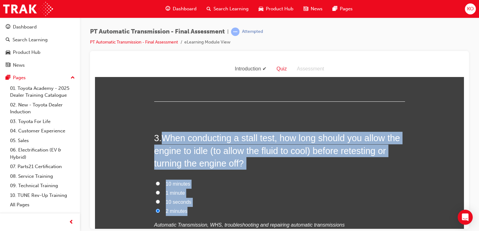
drag, startPoint x: 190, startPoint y: 208, endPoint x: 161, endPoint y: 140, distance: 74.6
click at [161, 140] on div "3 . When conducting a stall test, how long should you allow the engine to idle …" at bounding box center [279, 196] width 251 height 129
drag, startPoint x: 161, startPoint y: 140, endPoint x: 186, endPoint y: 150, distance: 27.4
click at [186, 150] on span "When conducting a stall test, how long should you allow the engine to idle (to …" at bounding box center [277, 150] width 246 height 35
copy div "When conducting a stall test, how long should you allow the engine to idle (to …"
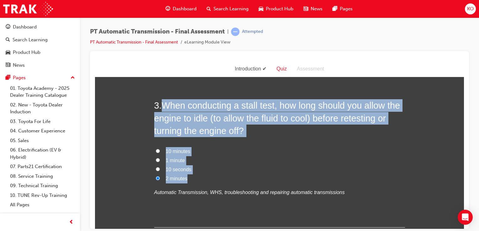
scroll to position [298, 0]
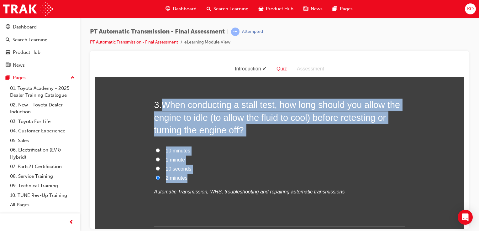
click at [156, 169] on input "10 seconds" at bounding box center [158, 168] width 4 height 4
radio input "true"
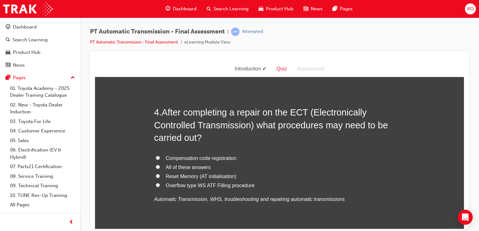
scroll to position [450, 0]
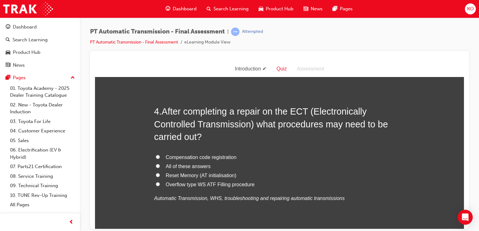
click at [156, 166] on input "All of these answers" at bounding box center [158, 166] width 4 height 4
radio input "true"
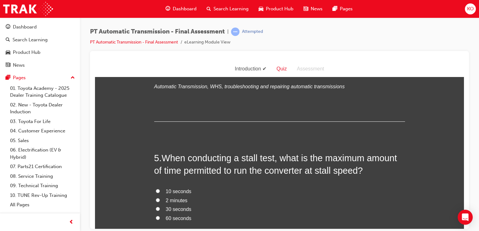
scroll to position [584, 0]
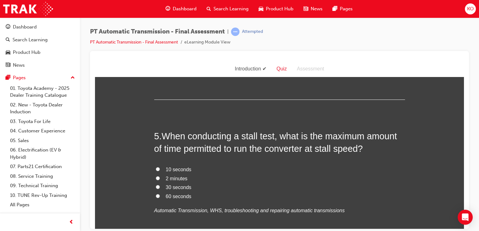
click at [156, 168] on input "10 seconds" at bounding box center [158, 169] width 4 height 4
radio input "true"
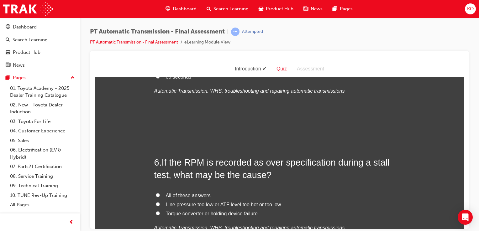
scroll to position [704, 0]
click at [156, 212] on input "Torque converter or holding device failure" at bounding box center [158, 213] width 4 height 4
radio input "true"
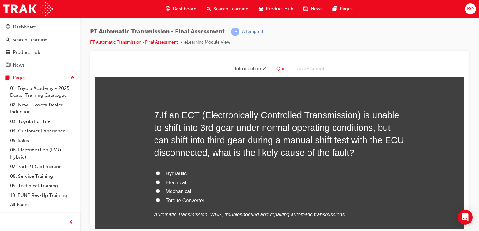
scroll to position [890, 0]
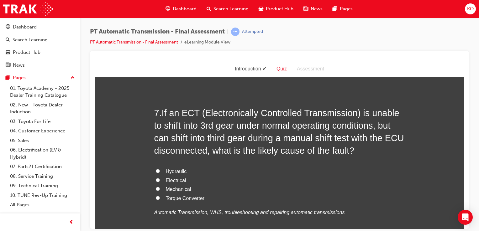
click at [156, 179] on input "Electrical" at bounding box center [158, 180] width 4 height 4
radio input "true"
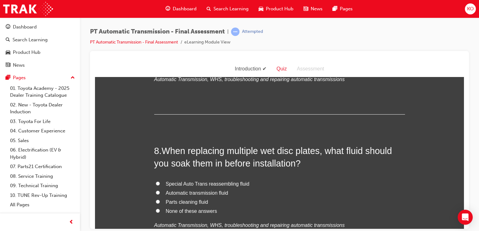
scroll to position [1023, 0]
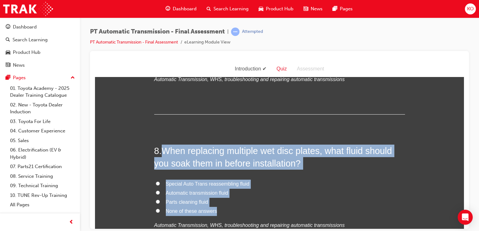
drag, startPoint x: 219, startPoint y: 213, endPoint x: 163, endPoint y: 153, distance: 82.3
click at [163, 153] on div "8 . When replacing multiple wet disc plates, what fluid should you soak them in…" at bounding box center [279, 203] width 251 height 116
drag, startPoint x: 163, startPoint y: 153, endPoint x: 174, endPoint y: 159, distance: 12.5
copy div "When replacing multiple wet disc plates, what fluid should you soak them in bef…"
click at [156, 192] on input "Automatic transmission fluid" at bounding box center [158, 193] width 4 height 4
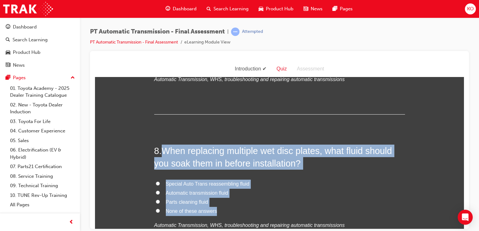
radio input "true"
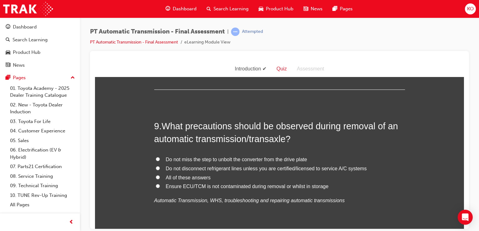
scroll to position [1198, 0]
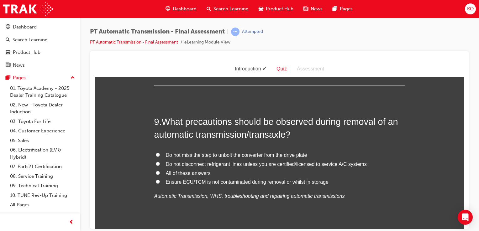
click at [156, 172] on input "All of these answers" at bounding box center [158, 173] width 4 height 4
radio input "true"
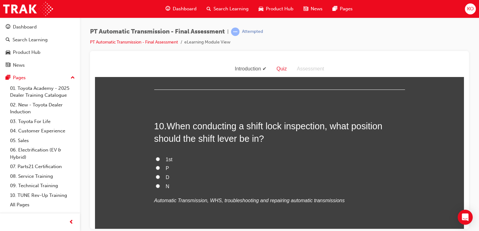
scroll to position [1341, 0]
click at [156, 167] on input "P" at bounding box center [158, 167] width 4 height 4
radio input "true"
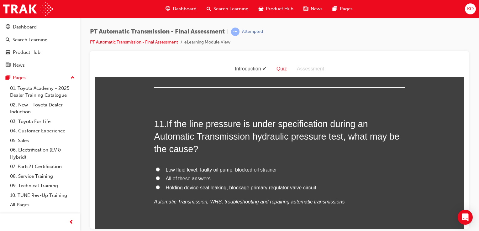
scroll to position [1491, 0]
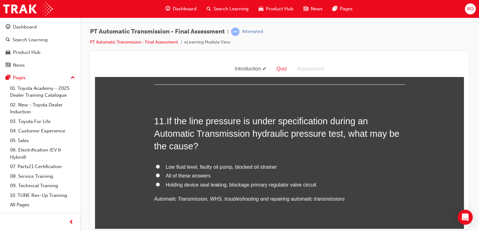
click at [156, 174] on input "All of these answers" at bounding box center [158, 175] width 4 height 4
radio input "true"
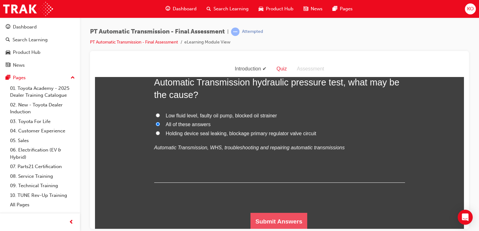
click at [270, 220] on button "Submit Answers" at bounding box center [279, 222] width 57 height 18
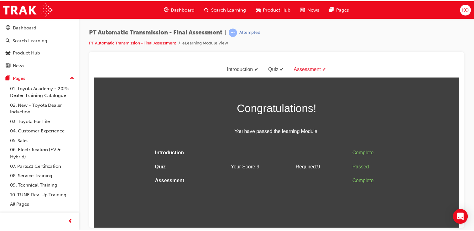
scroll to position [0, 0]
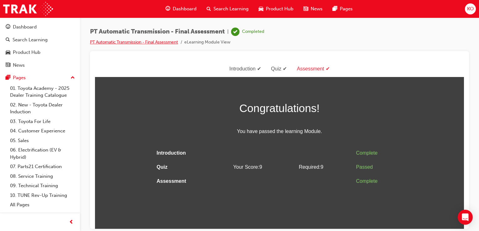
click at [166, 42] on link "PT Automatic Transmission - Final Assessment" at bounding box center [134, 42] width 88 height 5
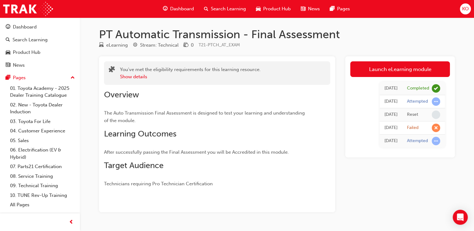
click at [186, 7] on span "Dashboard" at bounding box center [182, 8] width 24 height 7
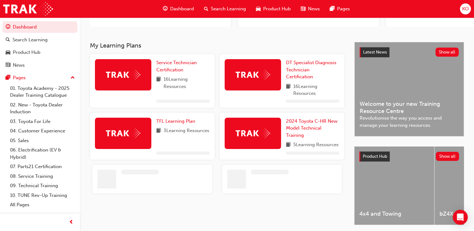
scroll to position [118, 0]
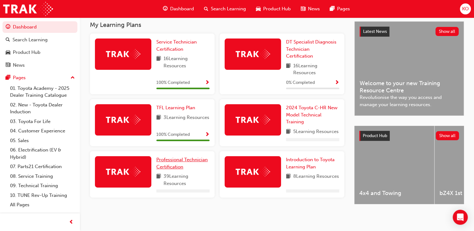
click at [175, 159] on div "Service Technician Certification 16 Learning Resources 100 % Completed DT Speci…" at bounding box center [217, 118] width 260 height 169
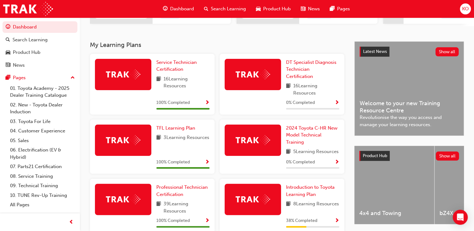
click at [173, 169] on div "100 % Completed" at bounding box center [182, 164] width 53 height 11
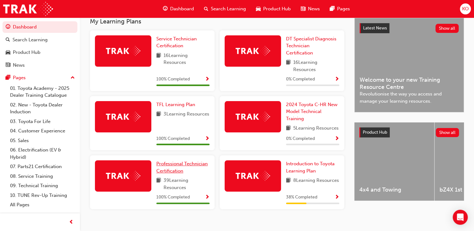
click at [174, 173] on span "Professional Technician Certification" at bounding box center [181, 167] width 51 height 13
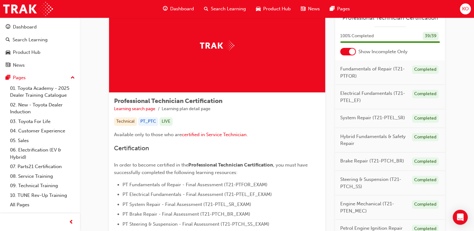
scroll to position [61, 0]
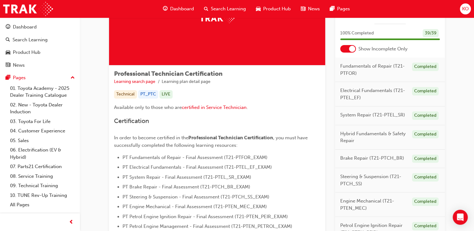
click at [249, 138] on span "Professional Technician Certification" at bounding box center [230, 138] width 85 height 6
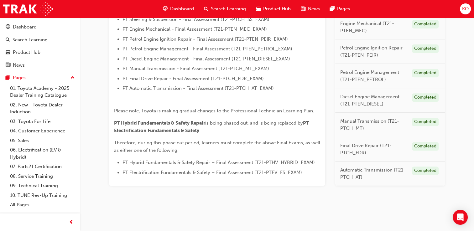
scroll to position [0, 0]
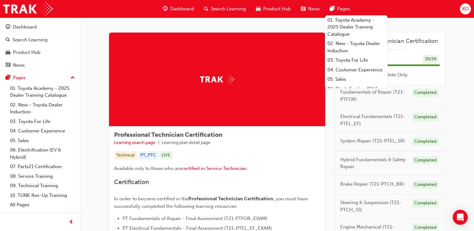
click at [439, 12] on div "Dashboard Search Learning Product Hub News Pages 01. Toyota Academy - 2025 Deal…" at bounding box center [237, 9] width 474 height 18
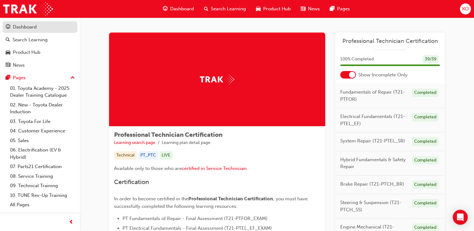
click at [30, 26] on div "Dashboard" at bounding box center [25, 27] width 24 height 7
